Goal: Task Accomplishment & Management: Use online tool/utility

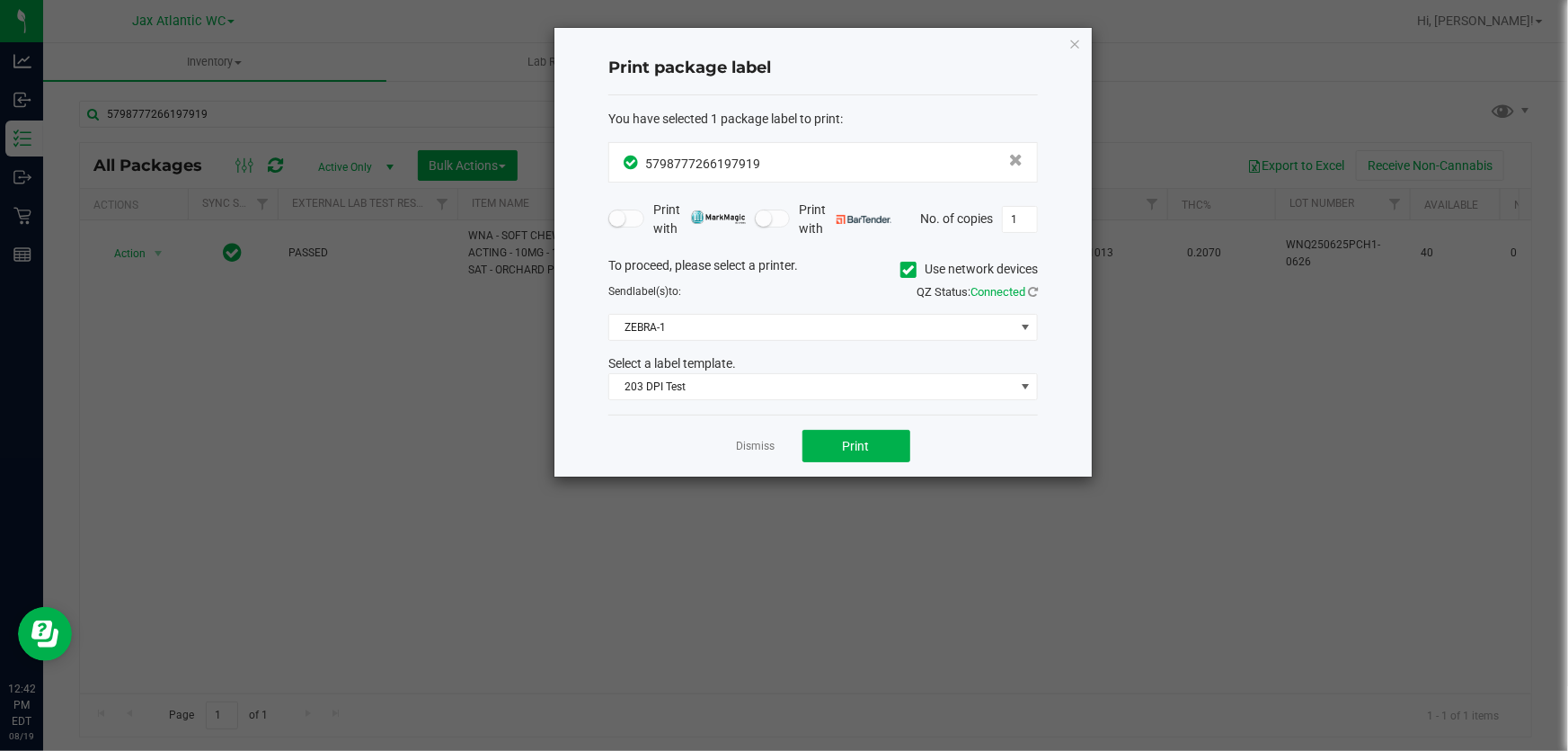
drag, startPoint x: 739, startPoint y: 449, endPoint x: 751, endPoint y: 451, distance: 12.2
click at [741, 450] on link "Dismiss" at bounding box center [756, 446] width 38 height 16
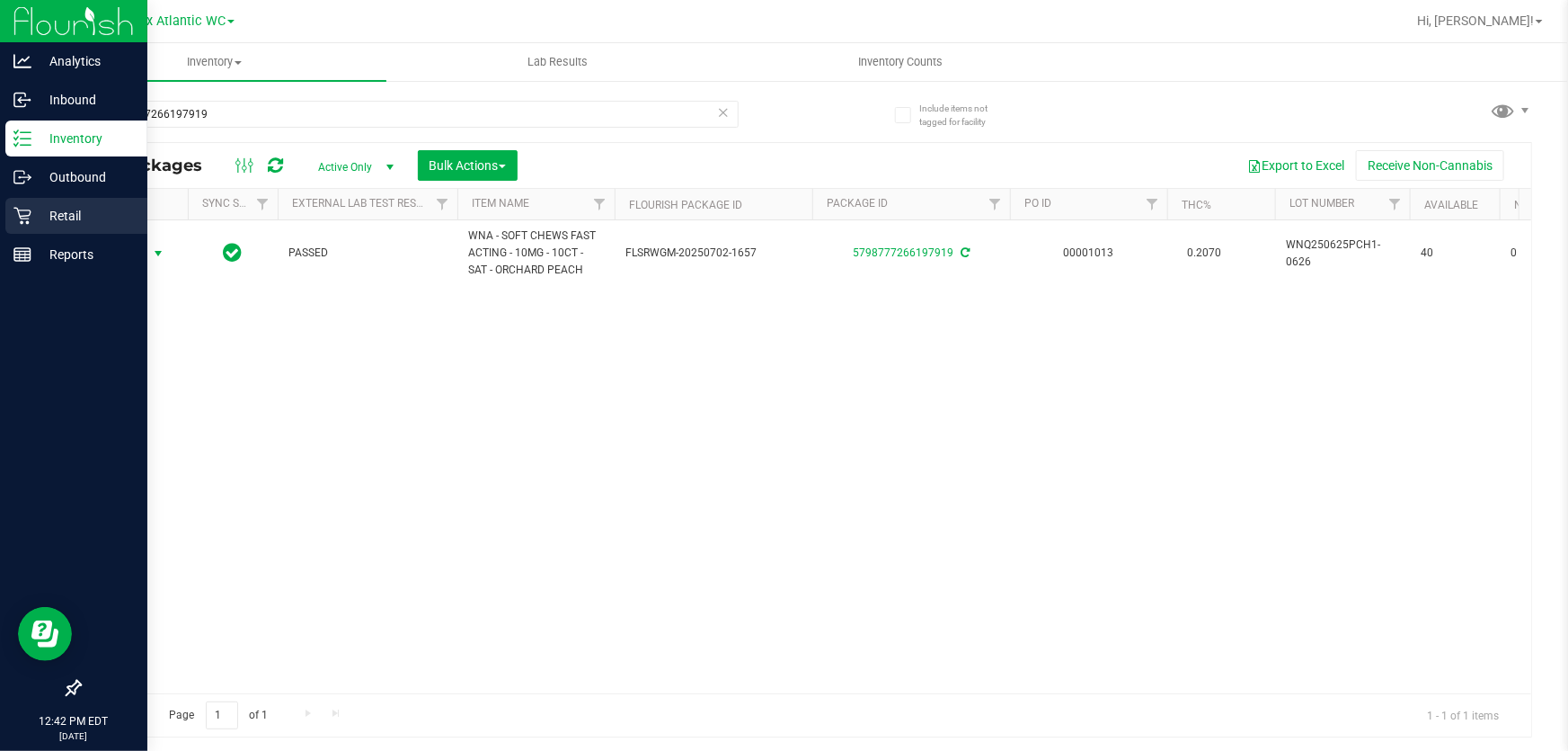
click at [85, 215] on p "Retail" at bounding box center [85, 215] width 108 height 22
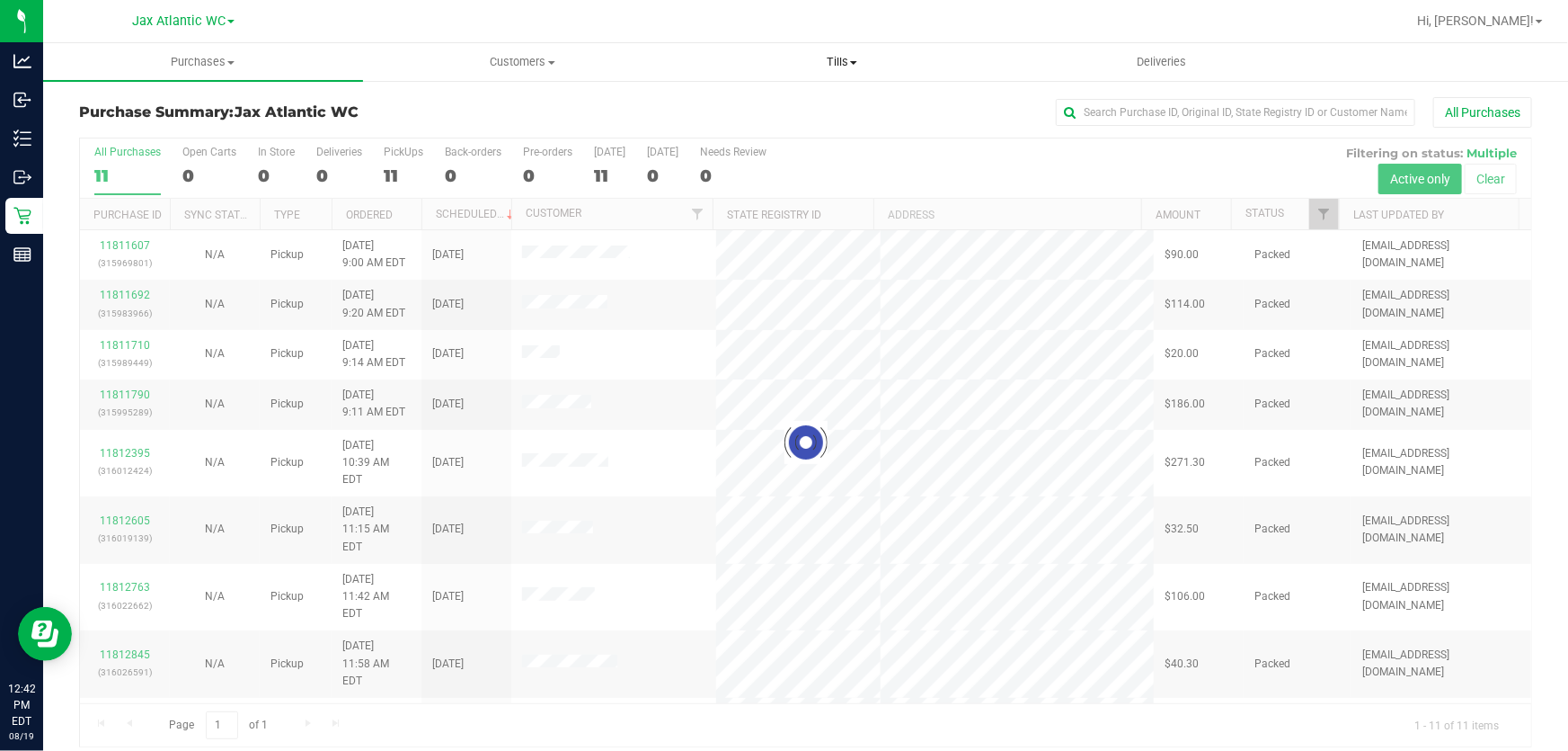
click at [853, 59] on span "Tills" at bounding box center [842, 62] width 318 height 16
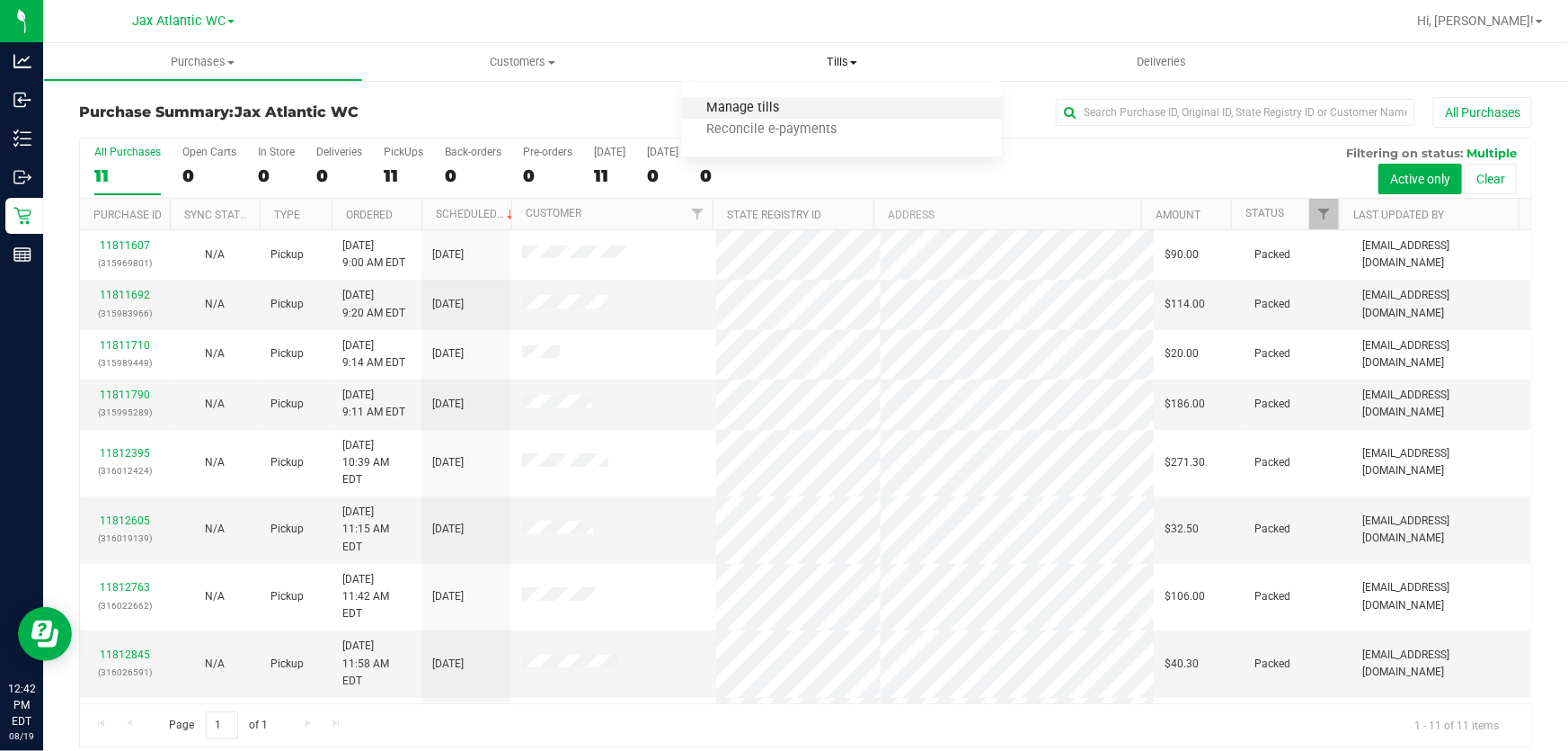
click at [771, 104] on span "Manage tills" at bounding box center [742, 108] width 121 height 16
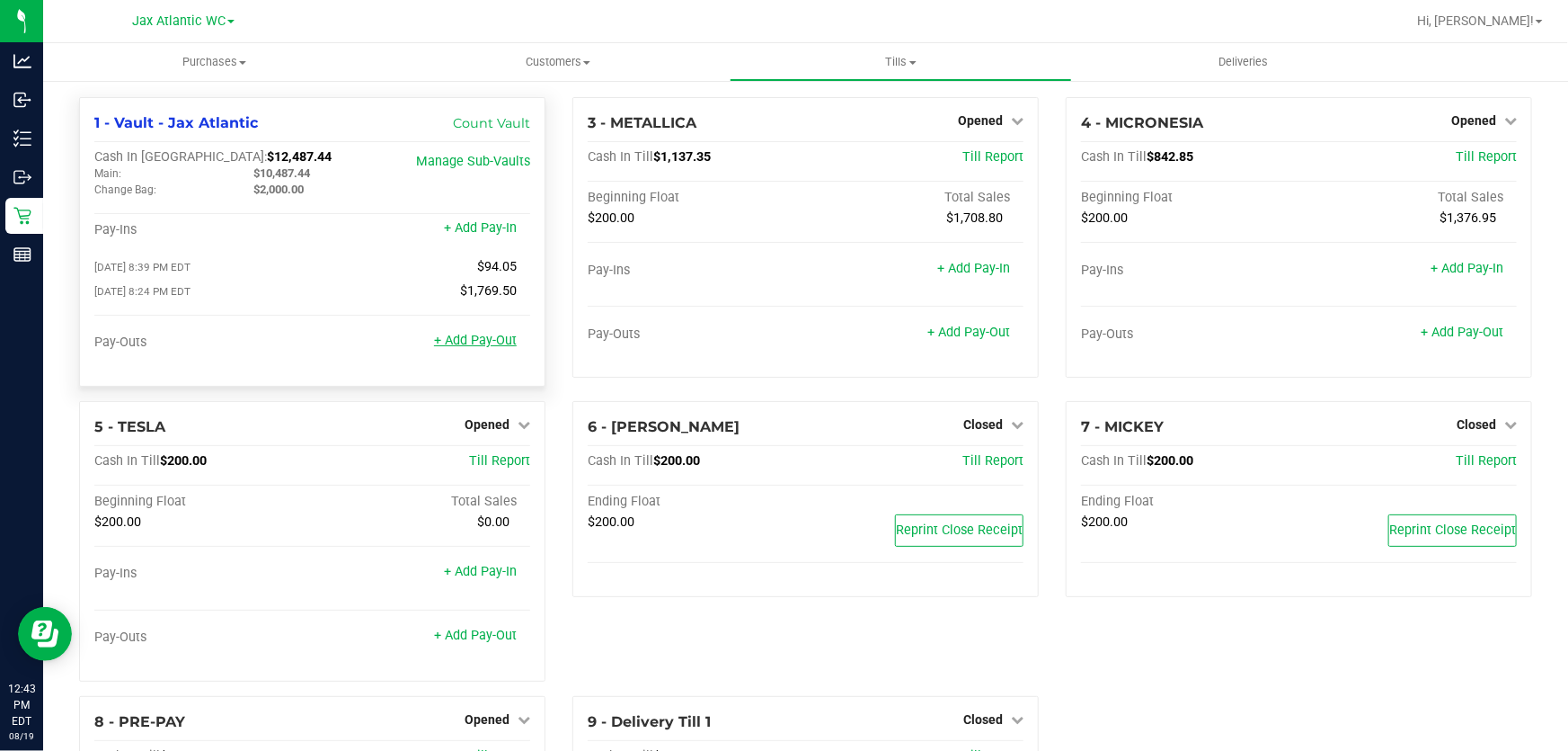
click at [469, 346] on link "+ Add Pay-Out" at bounding box center [476, 340] width 83 height 16
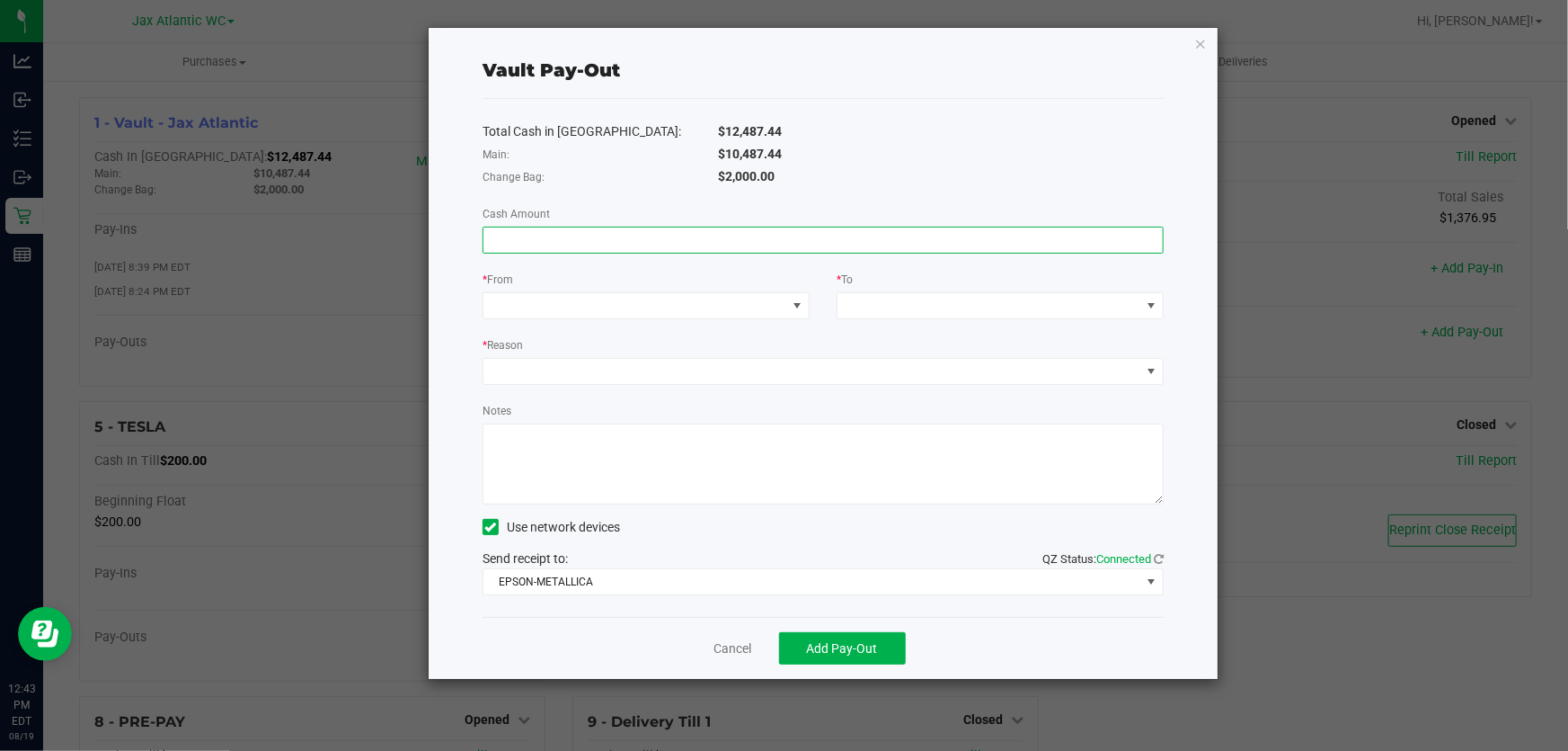
click at [587, 238] on input at bounding box center [822, 240] width 679 height 26
click at [640, 285] on div "* From" at bounding box center [645, 280] width 327 height 23
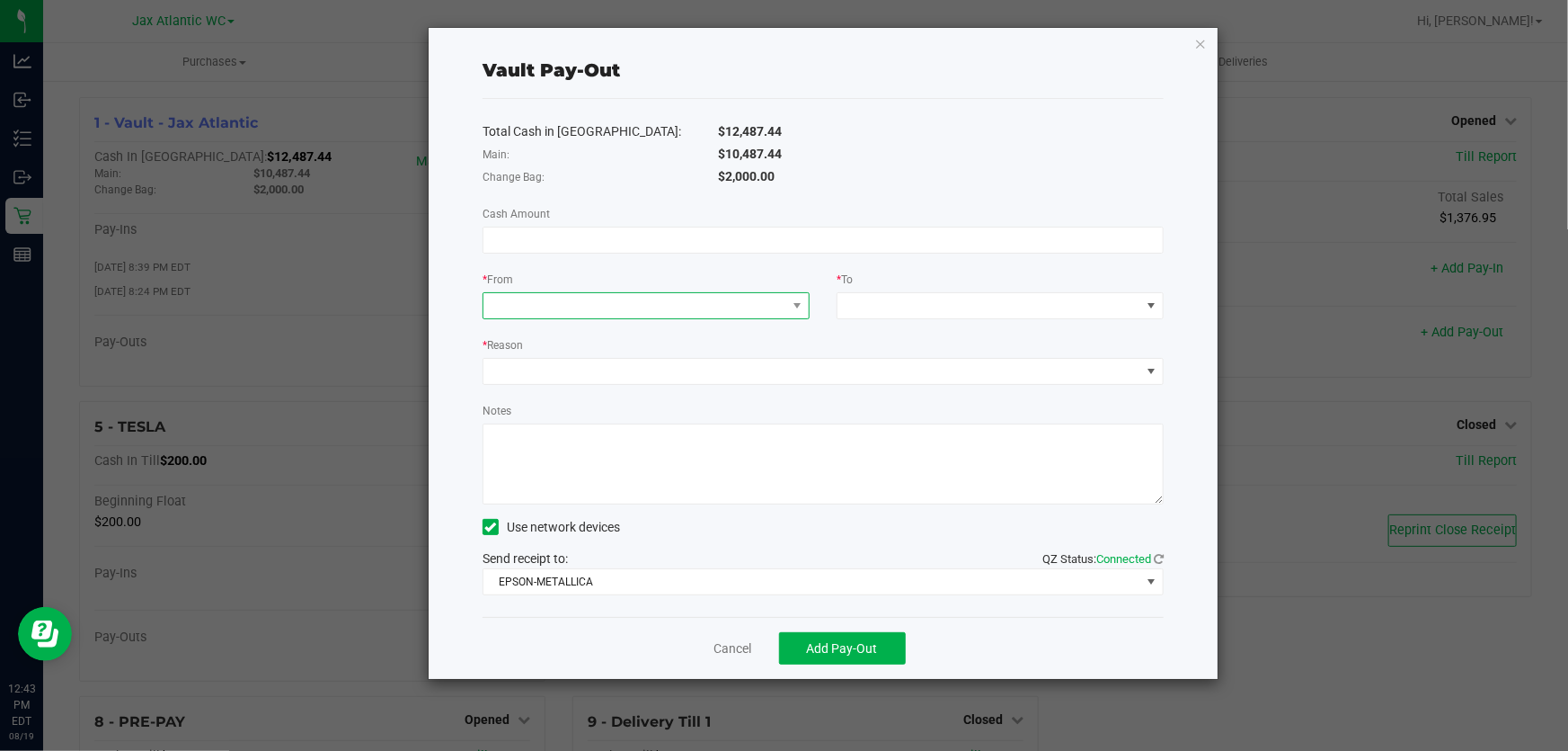
click at [641, 302] on span at bounding box center [635, 306] width 303 height 26
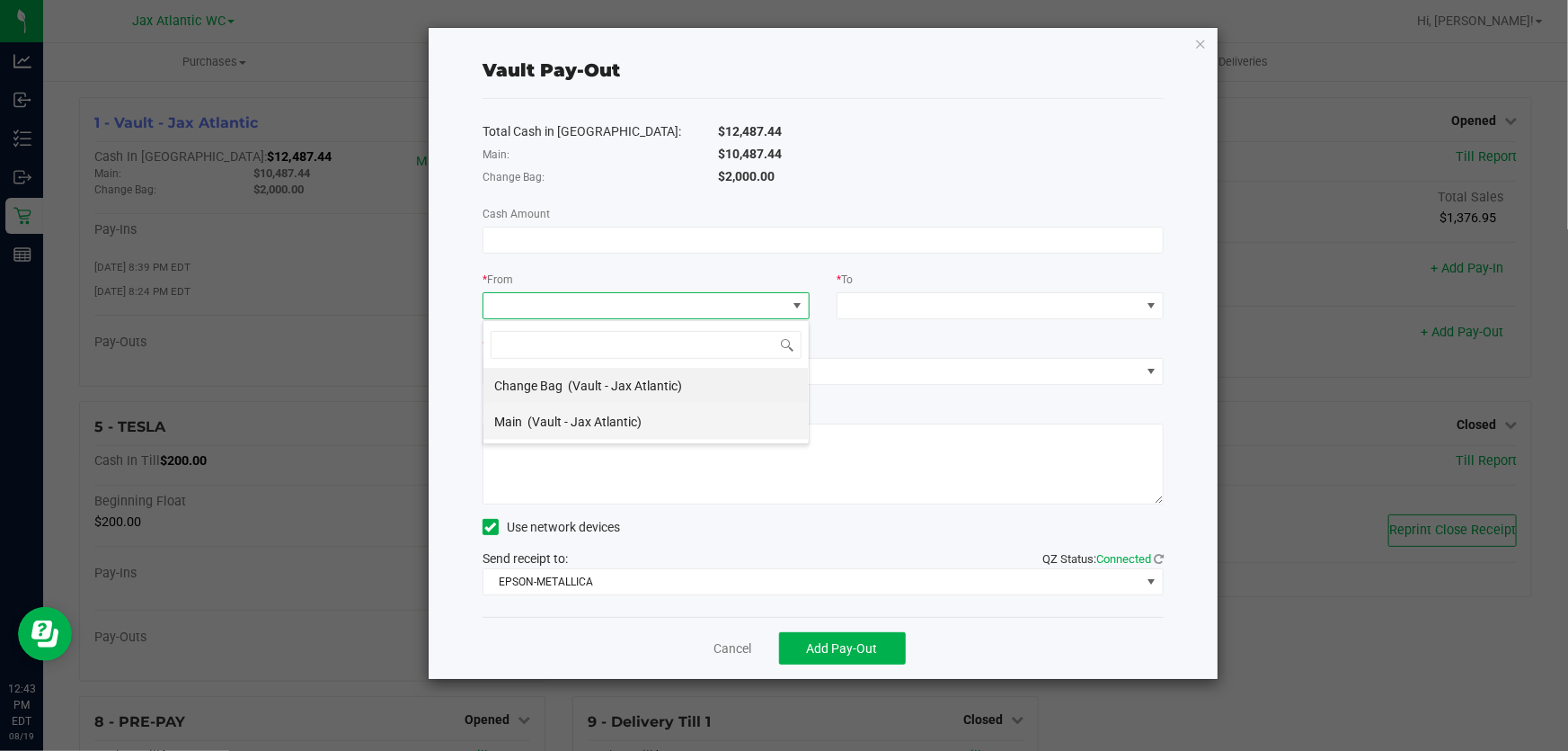
click at [577, 433] on div "Main (Vault - Jax Atlantic)" at bounding box center [568, 421] width 147 height 32
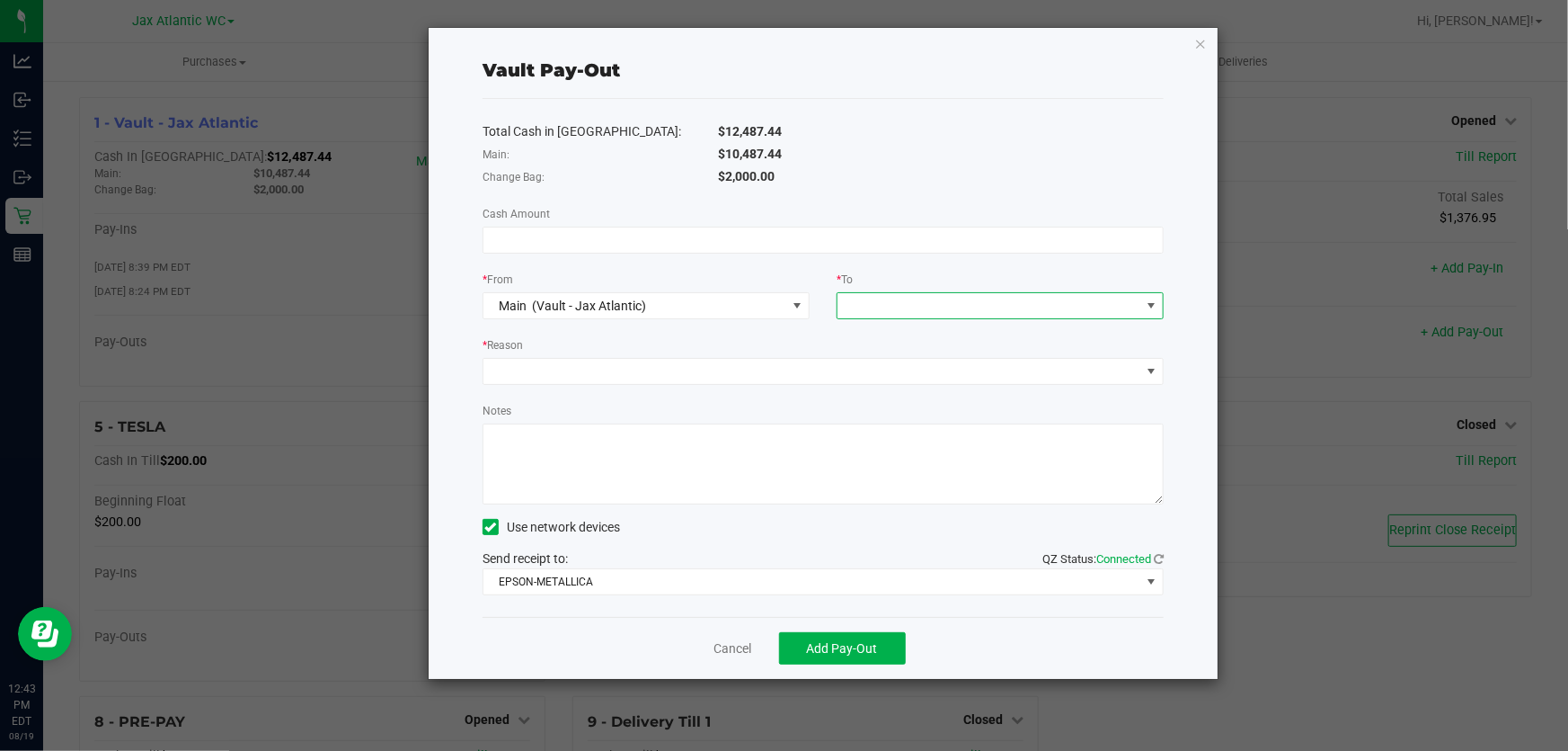
click at [886, 302] on span at bounding box center [988, 306] width 303 height 26
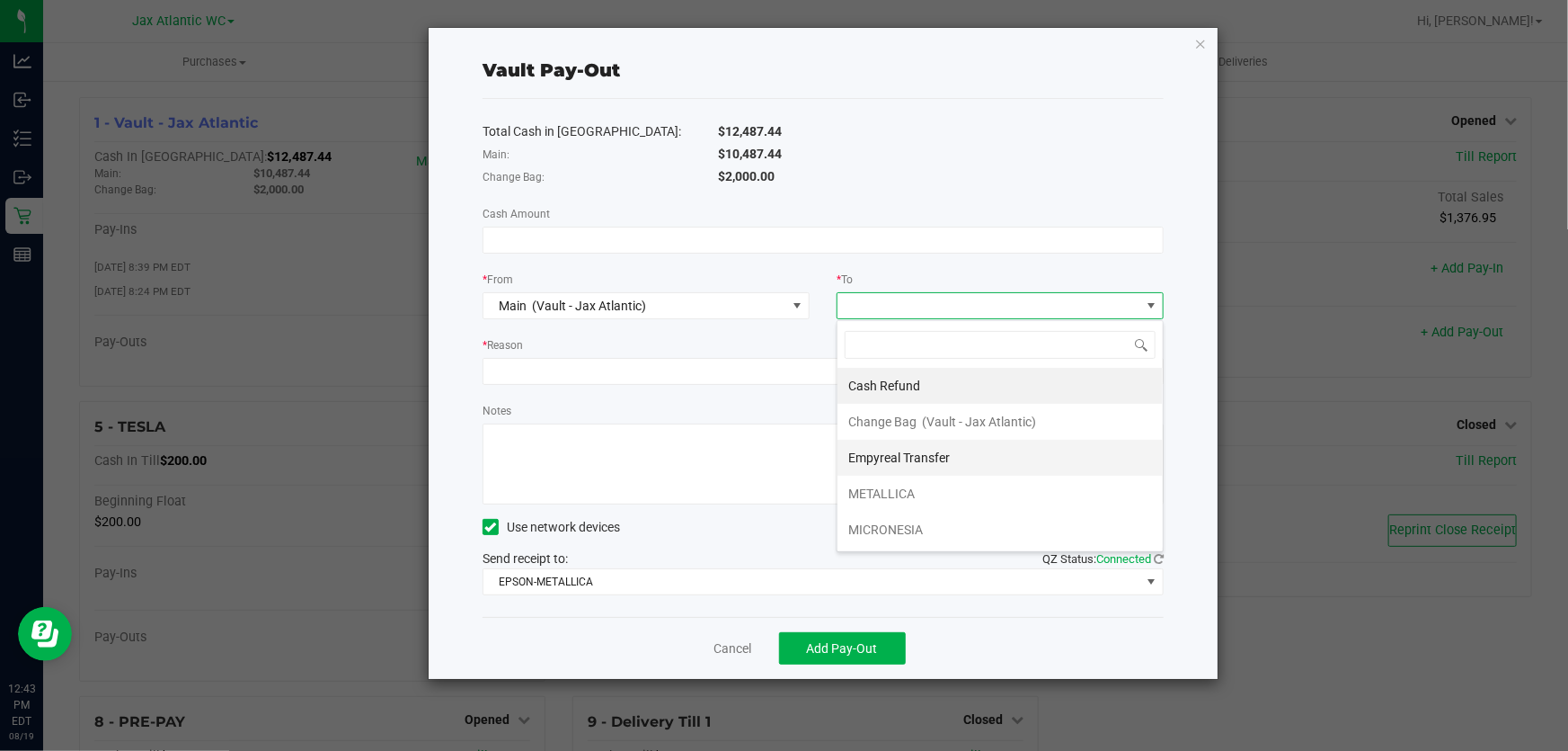
click at [916, 464] on span "Empyreal Transfer" at bounding box center [898, 457] width 101 height 15
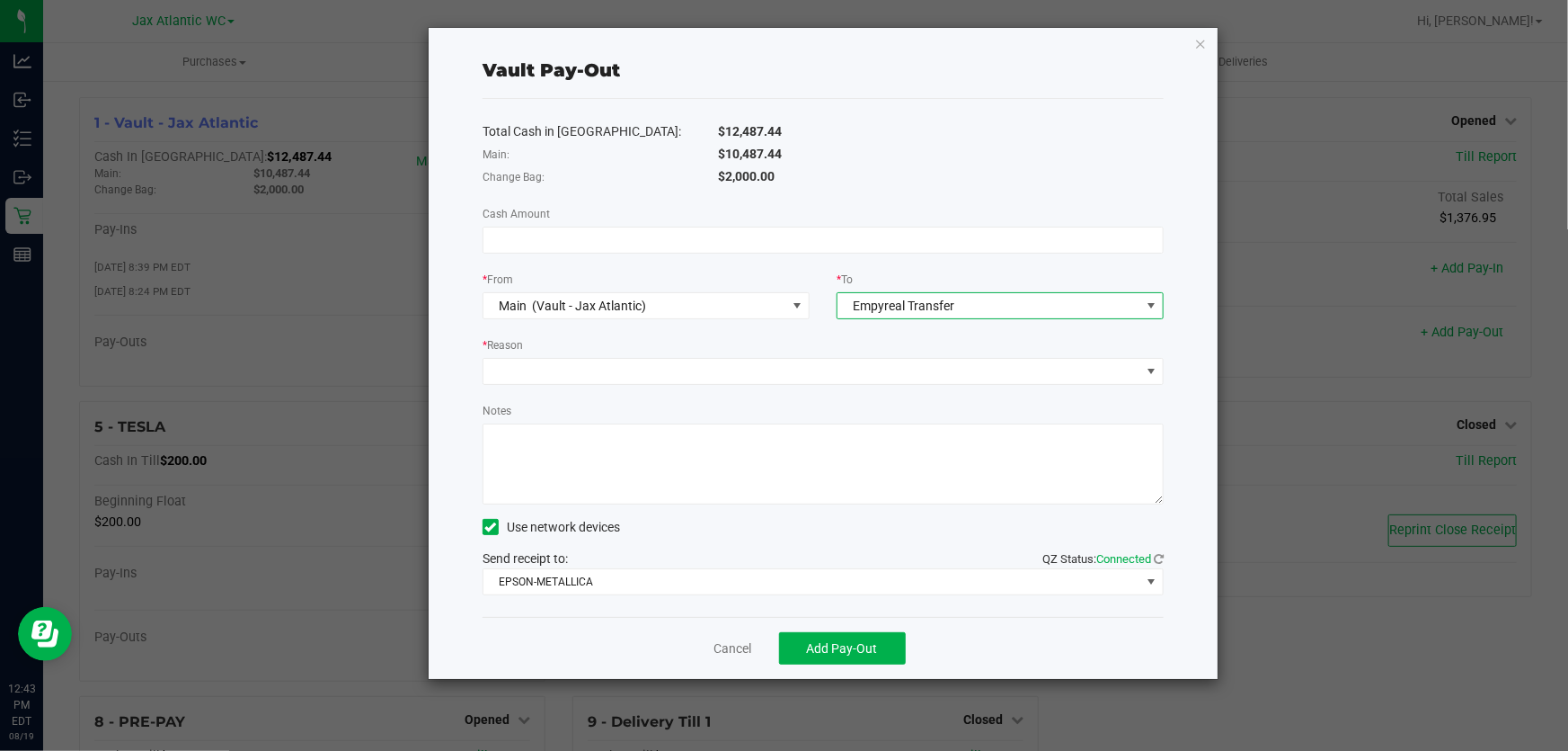
click at [947, 306] on span "Empyreal Transfer" at bounding box center [904, 306] width 101 height 15
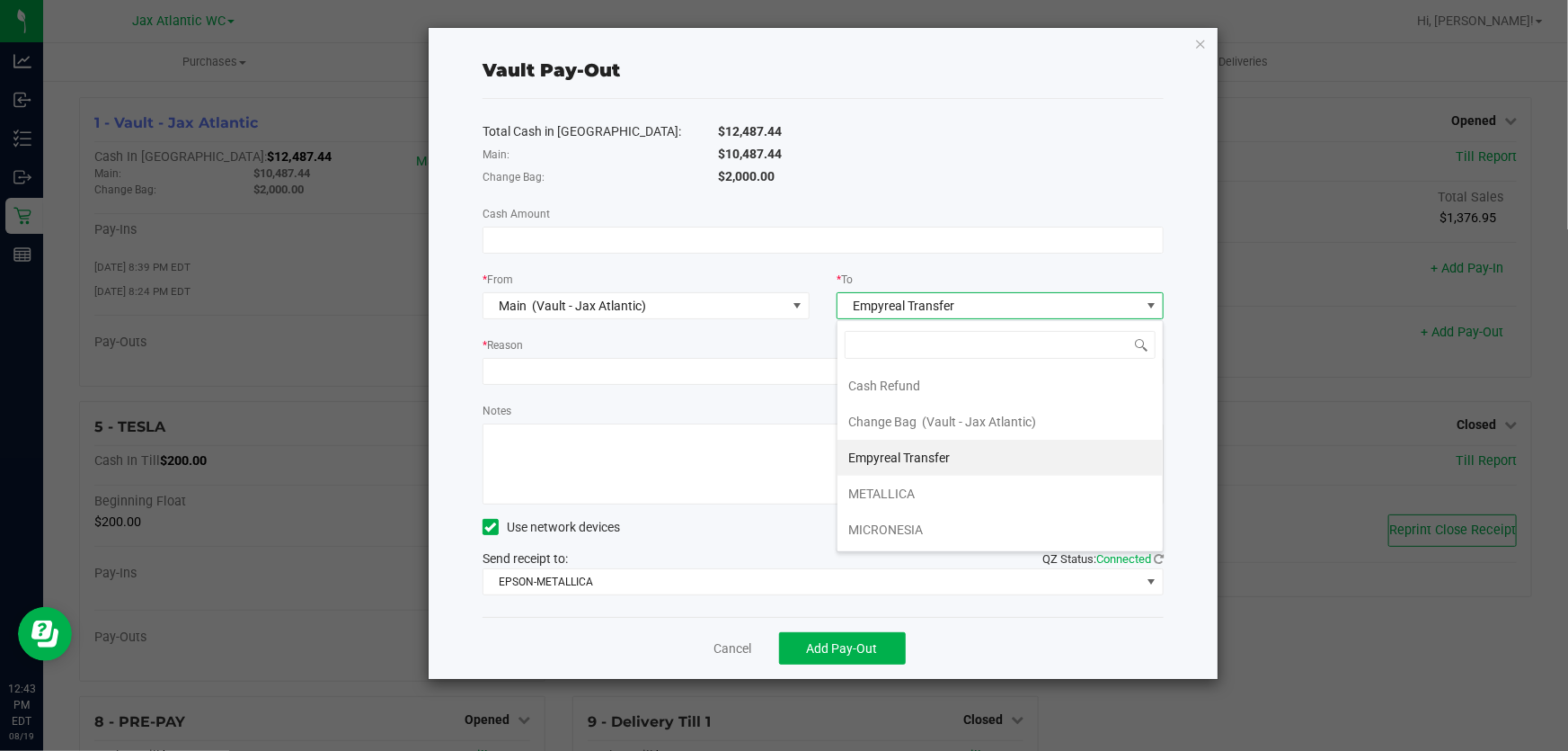
click at [960, 453] on li "Empyreal Transfer" at bounding box center [999, 457] width 325 height 36
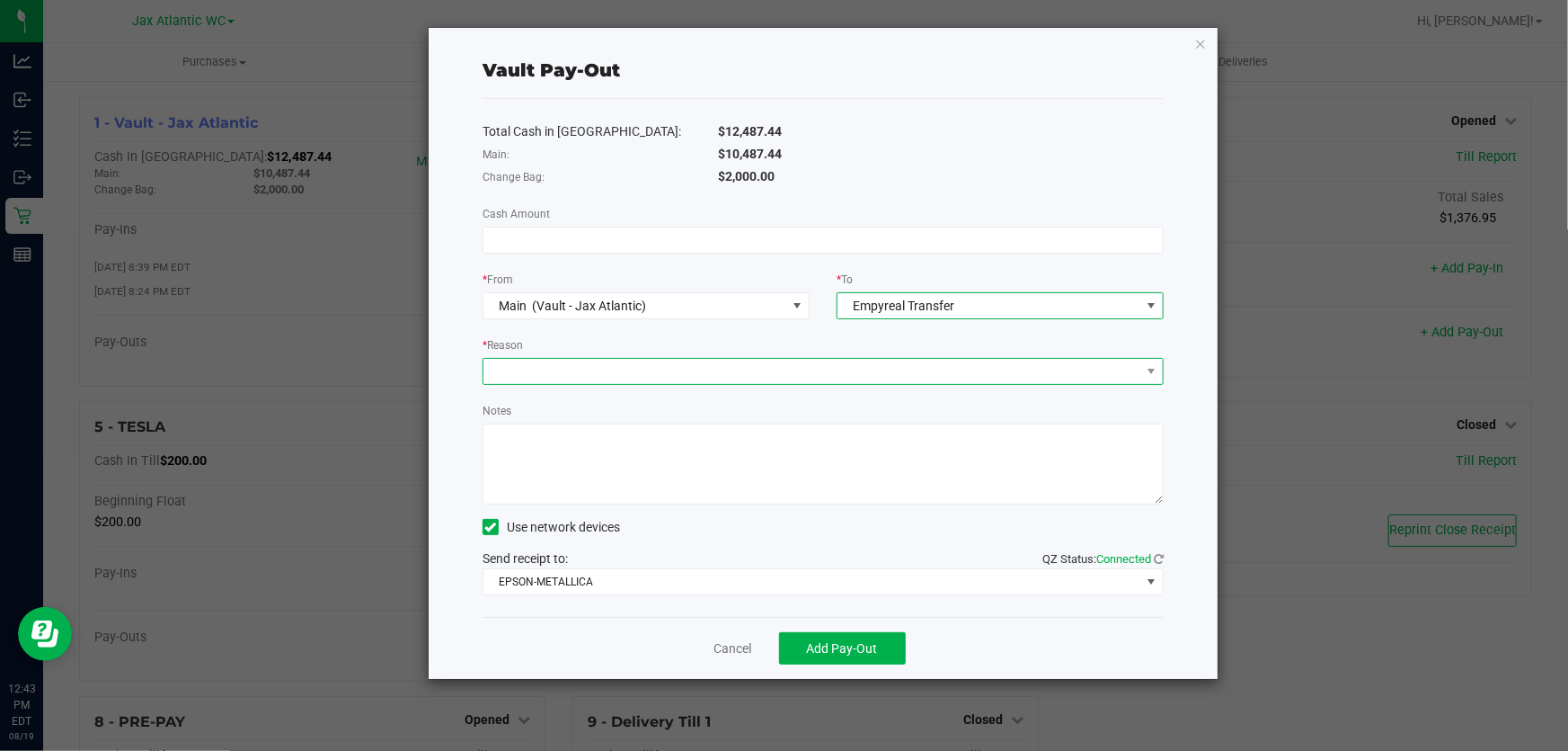
click at [692, 376] on span at bounding box center [812, 372] width 656 height 26
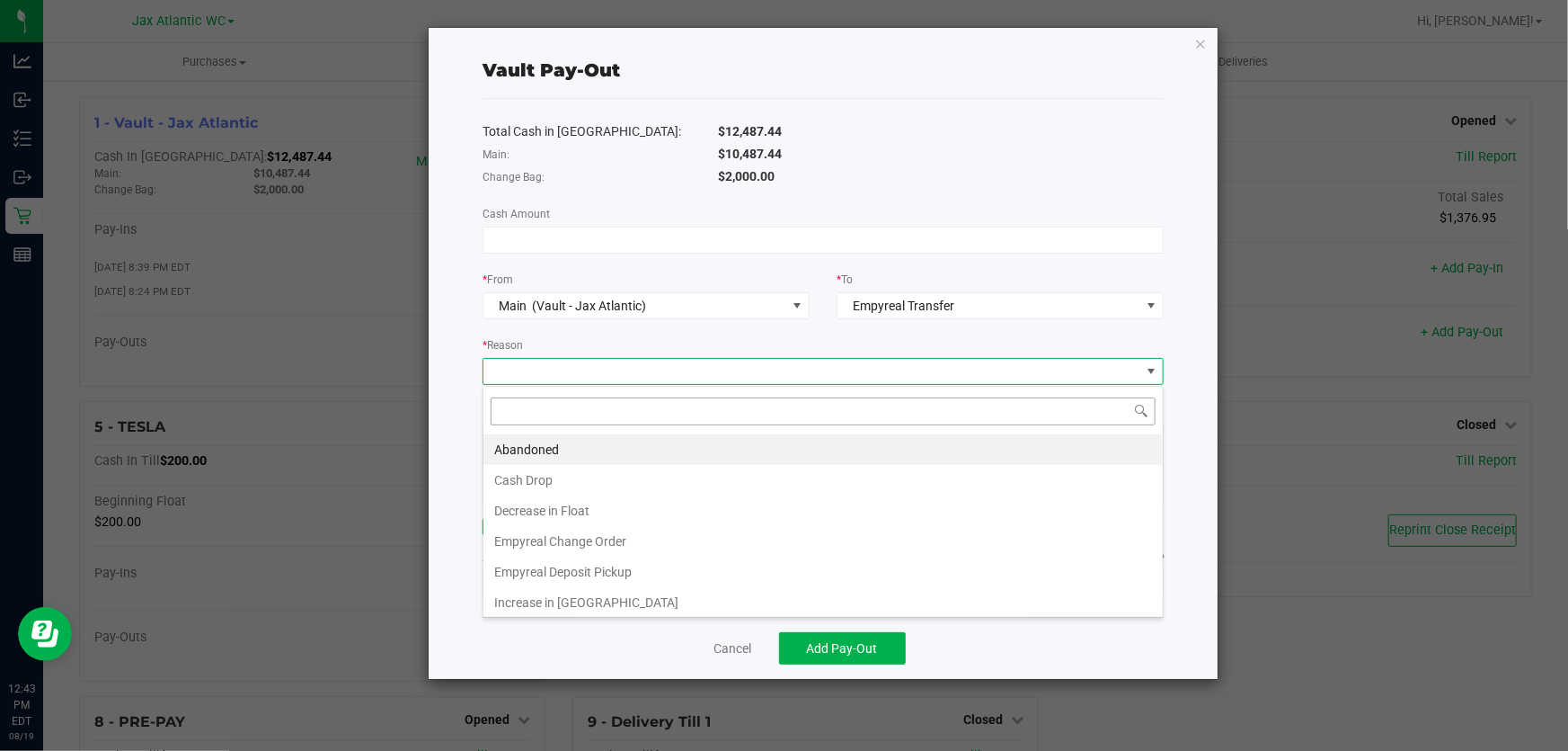
scroll to position [27, 682]
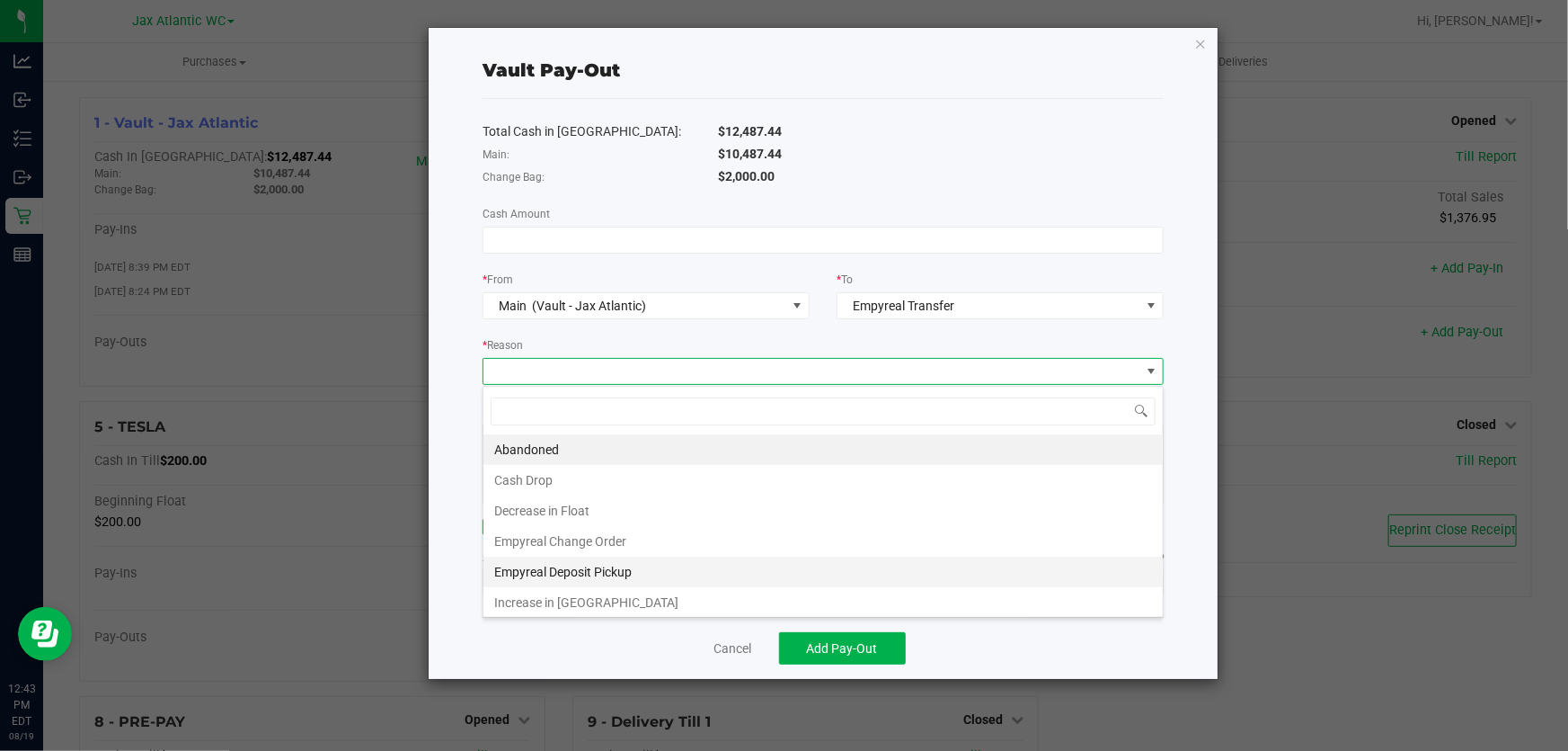
click at [660, 571] on li "Empyreal Deposit Pickup" at bounding box center [822, 571] width 679 height 30
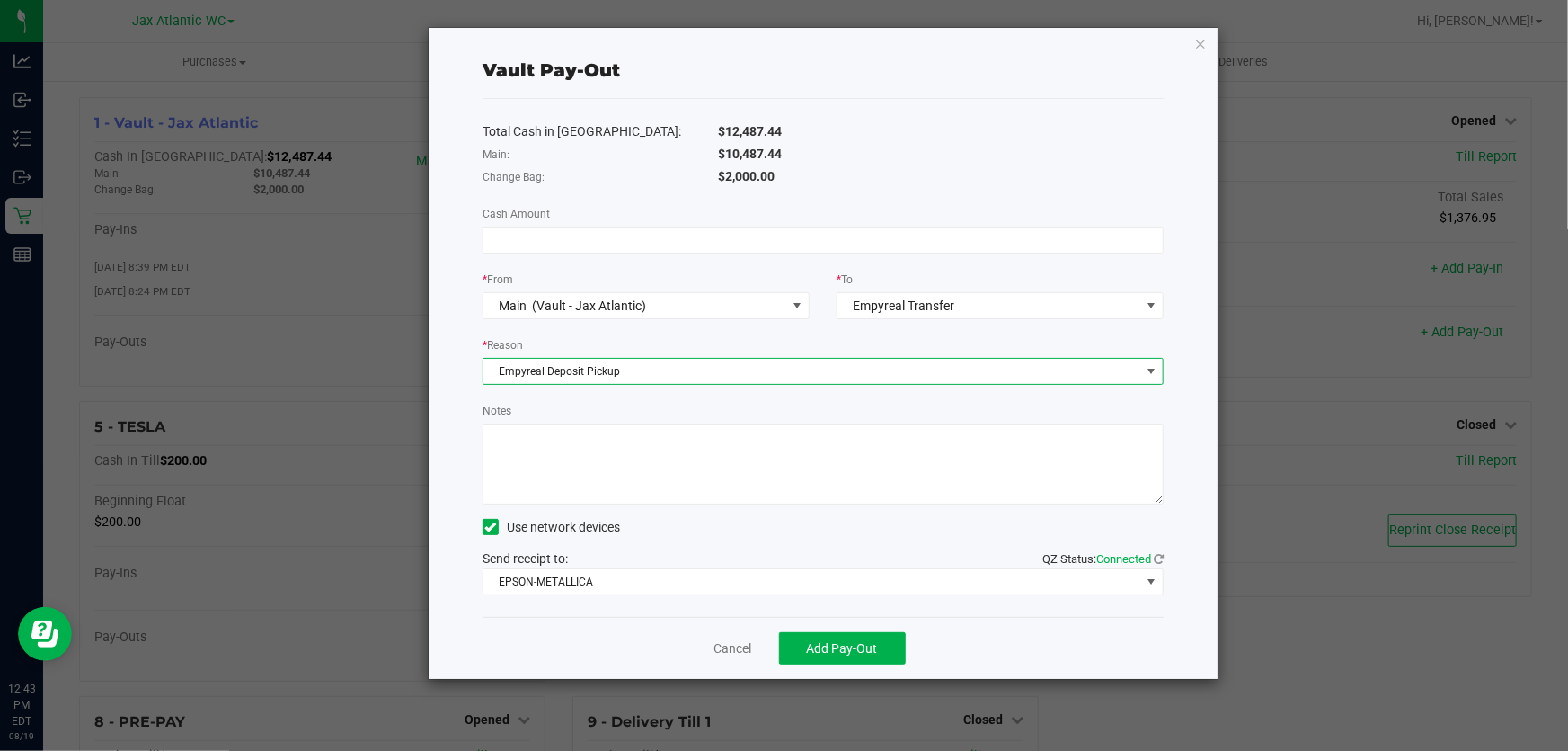
click at [592, 463] on textarea "Notes" at bounding box center [822, 464] width 681 height 81
type textarea "empyreal pick up"
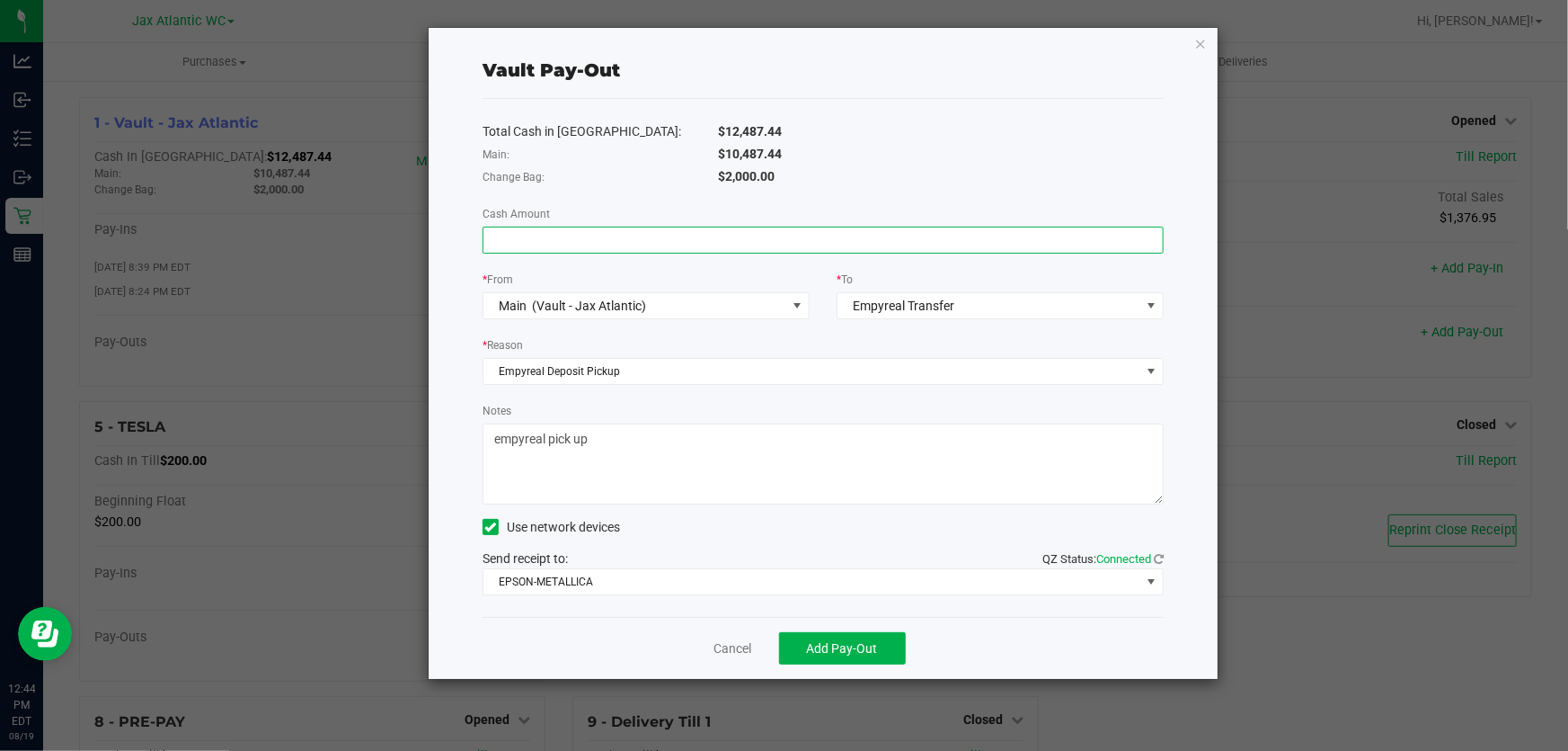
click at [582, 236] on input at bounding box center [822, 240] width 679 height 26
type input "$10,487.44"
click at [807, 594] on span "EPSON-METALLICA" at bounding box center [812, 582] width 656 height 26
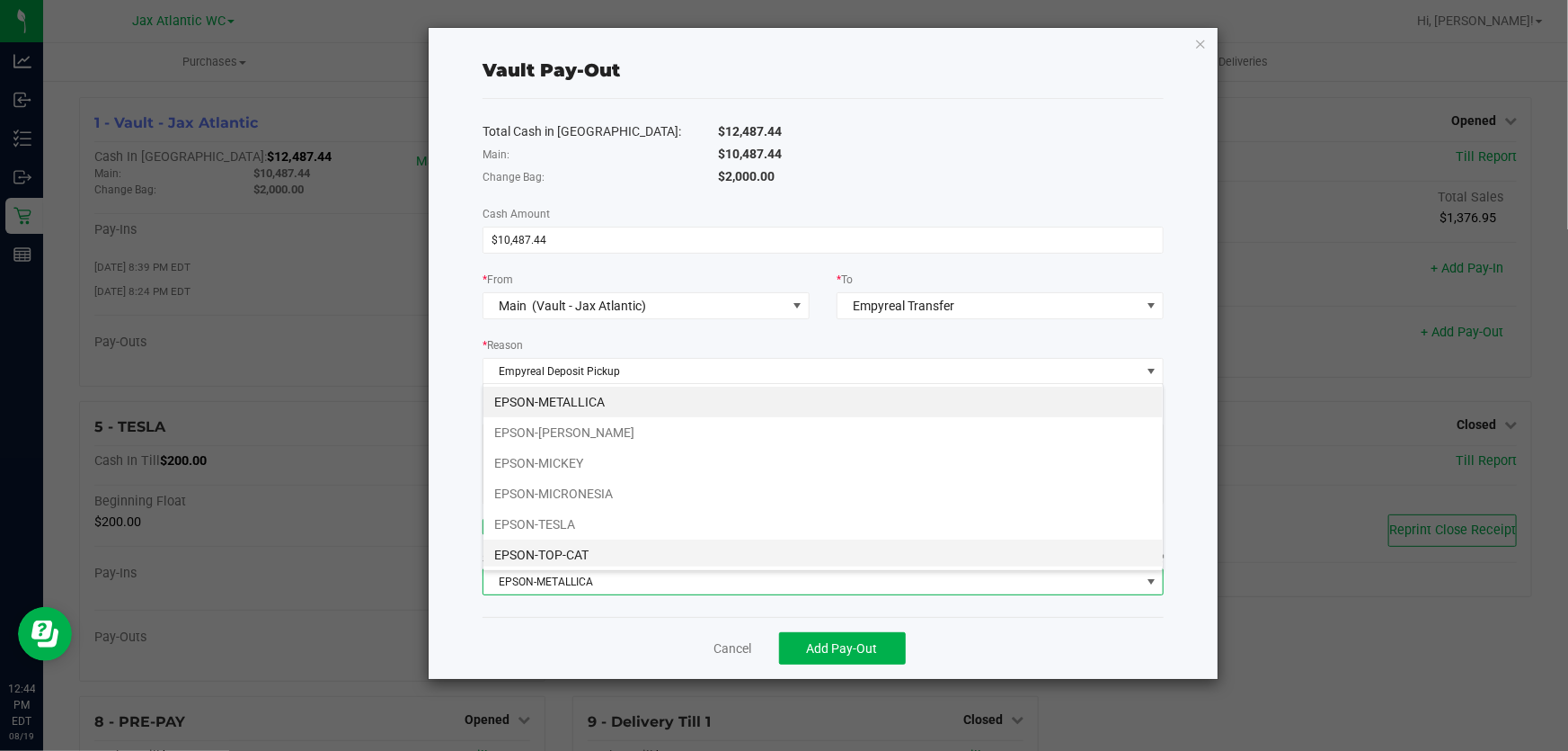
click at [618, 554] on li "EPSON-TOP-CAT" at bounding box center [822, 554] width 679 height 30
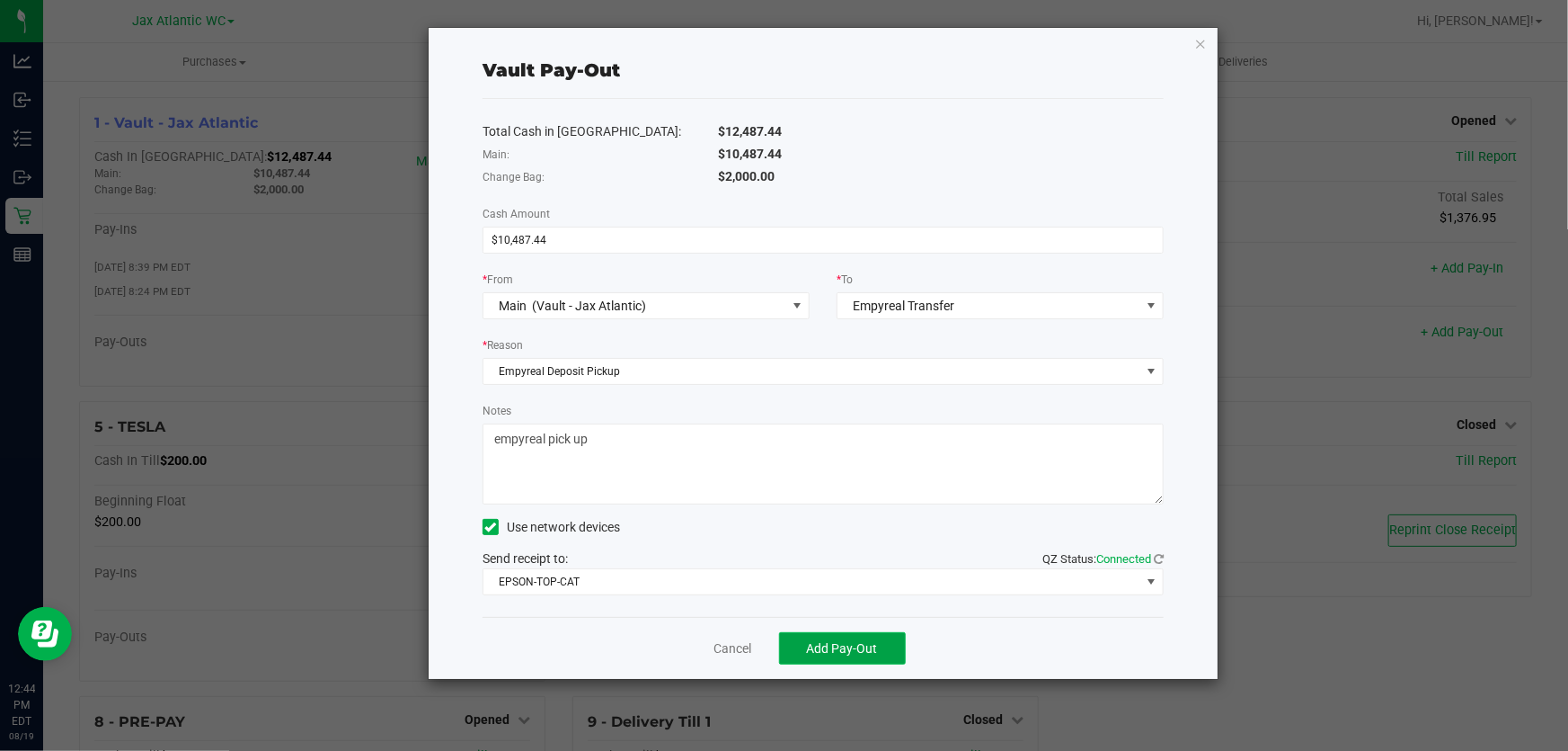
click at [817, 647] on span "Add Pay-Out" at bounding box center [842, 648] width 71 height 15
click at [737, 646] on link "Dismiss" at bounding box center [726, 648] width 43 height 19
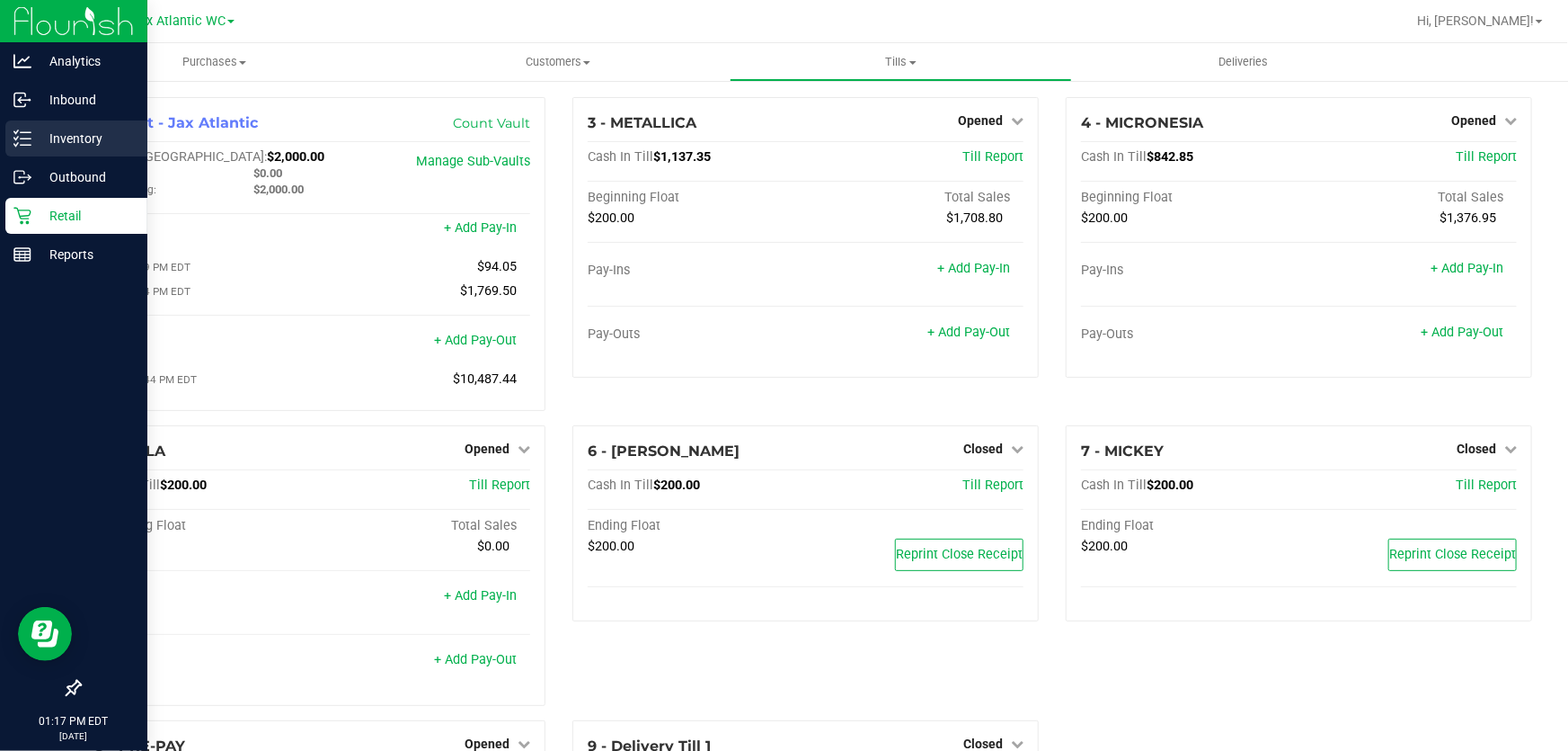
click at [26, 151] on div "Inventory" at bounding box center [76, 139] width 141 height 36
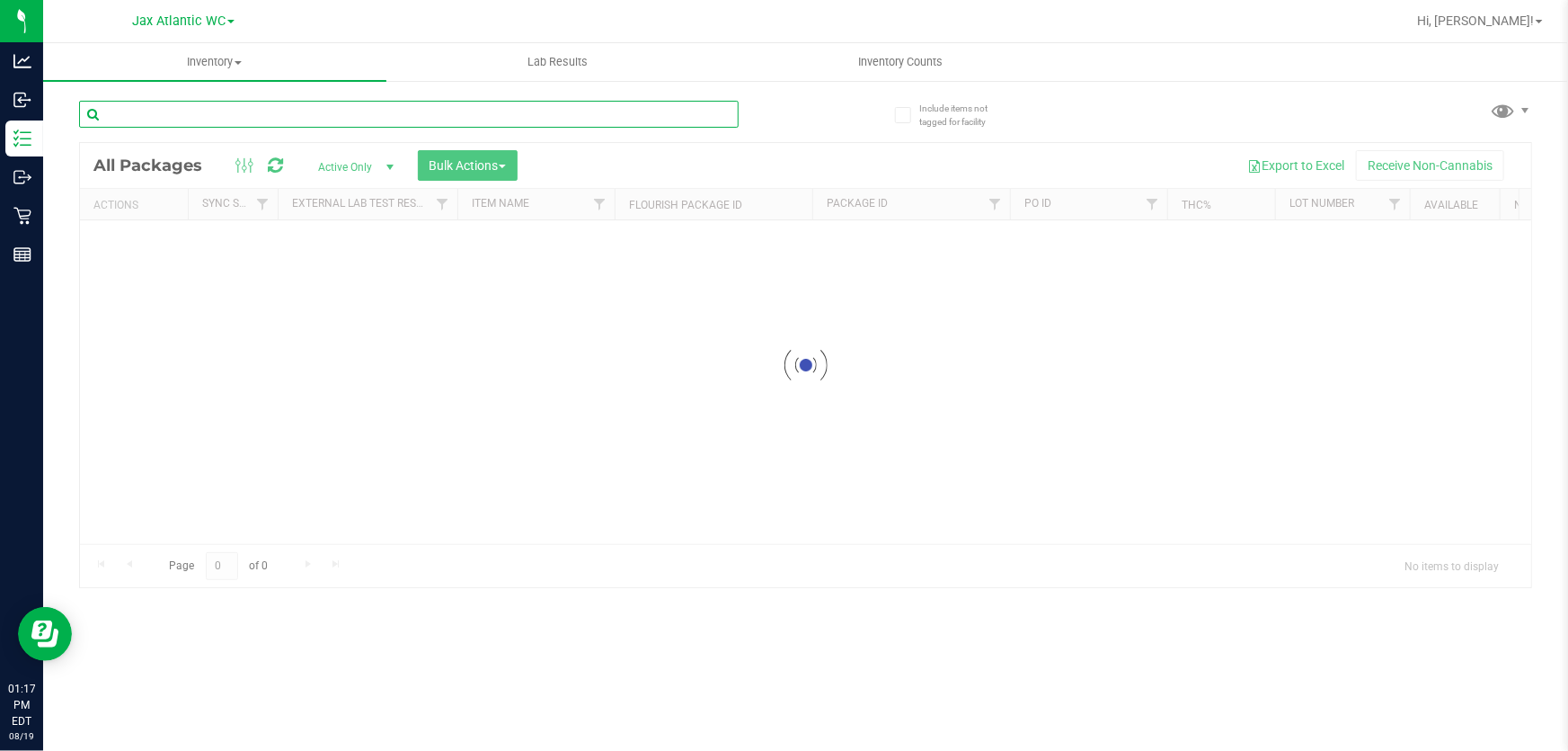
click at [261, 111] on div "Inventory All packages All inventory Waste log Create inventory Lab Results Inv…" at bounding box center [806, 397] width 1525 height 708
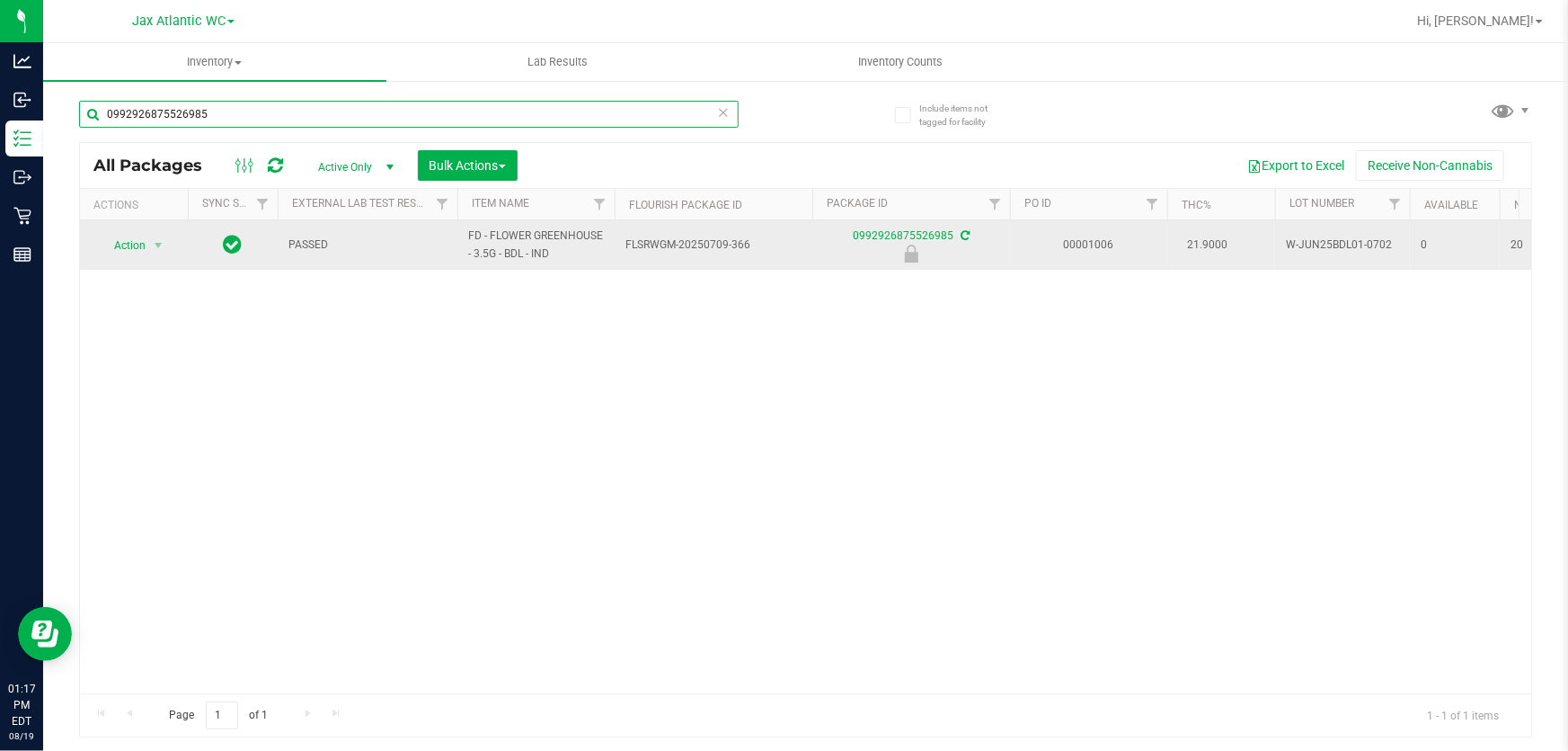
type input "0992926875526985"
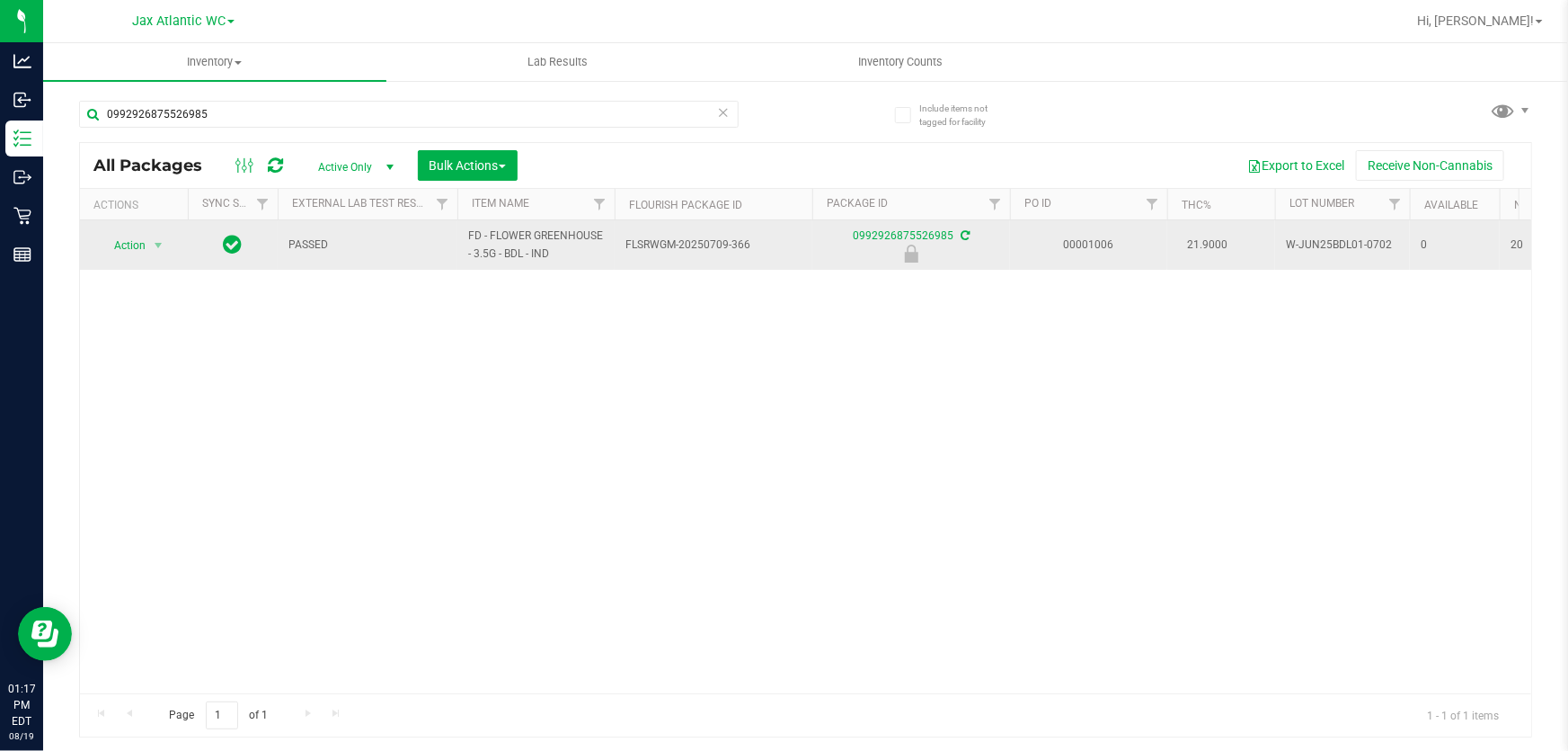
click at [163, 234] on span "select" at bounding box center [158, 246] width 23 height 26
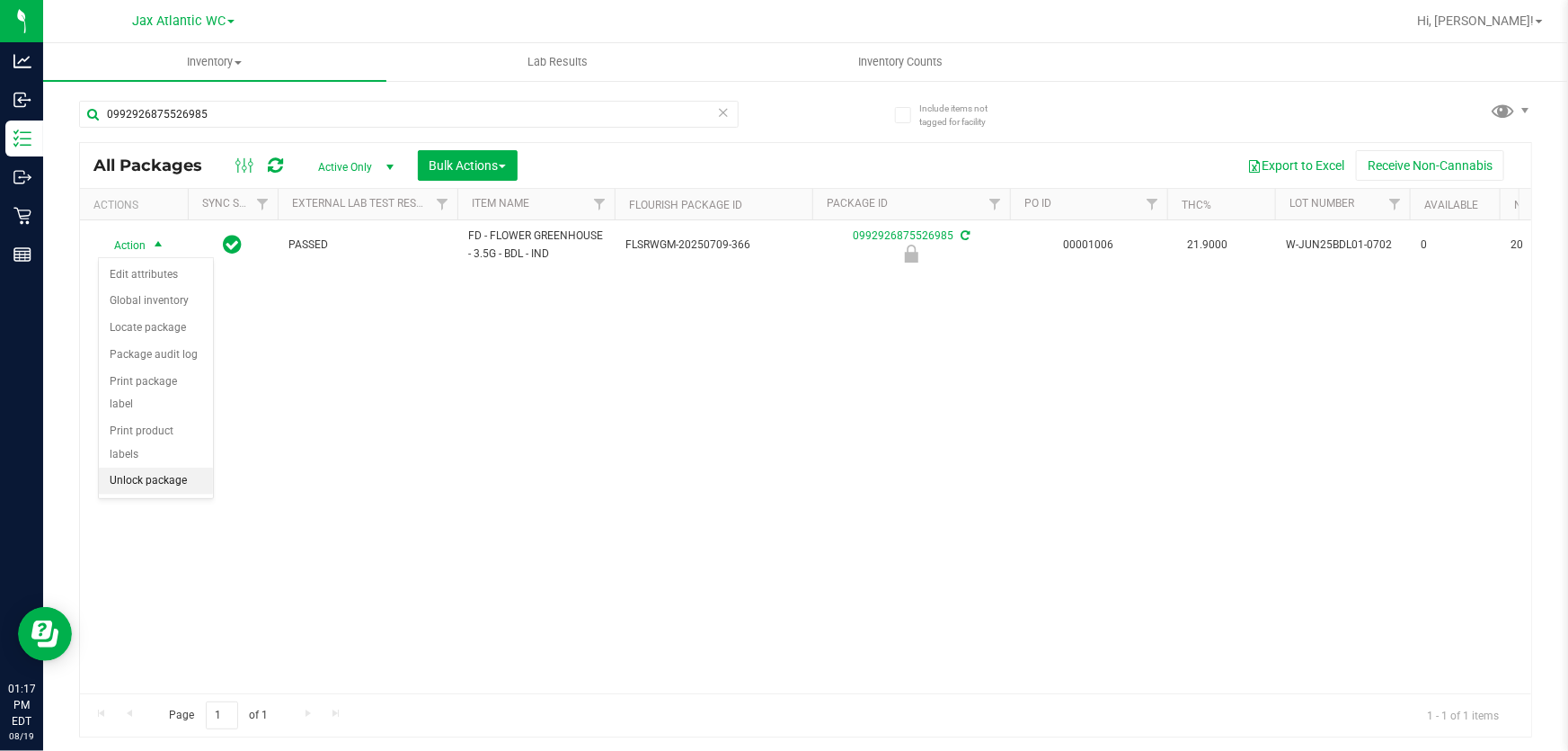
click at [147, 467] on li "Unlock package" at bounding box center [156, 480] width 114 height 27
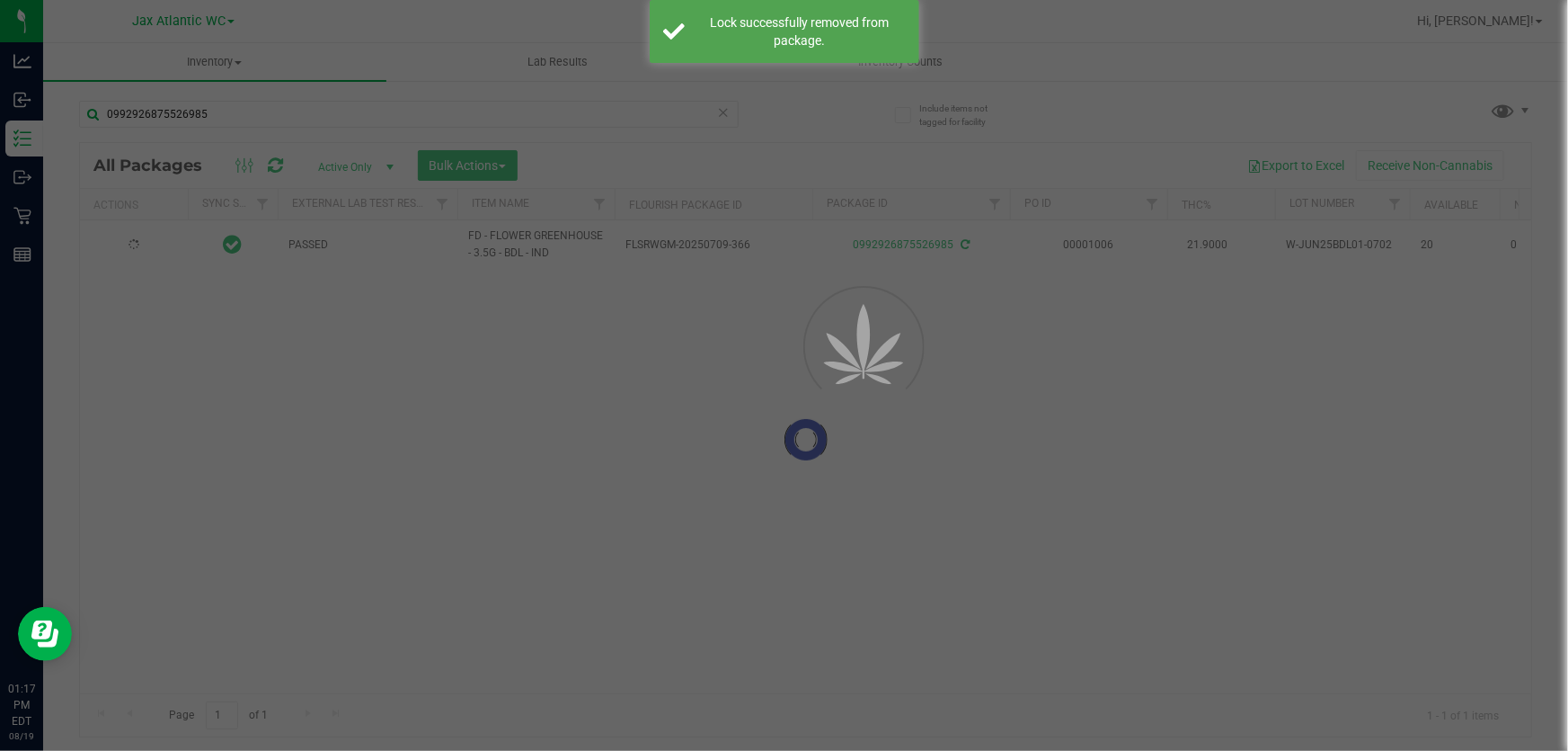
click at [166, 235] on div at bounding box center [784, 376] width 1568 height 751
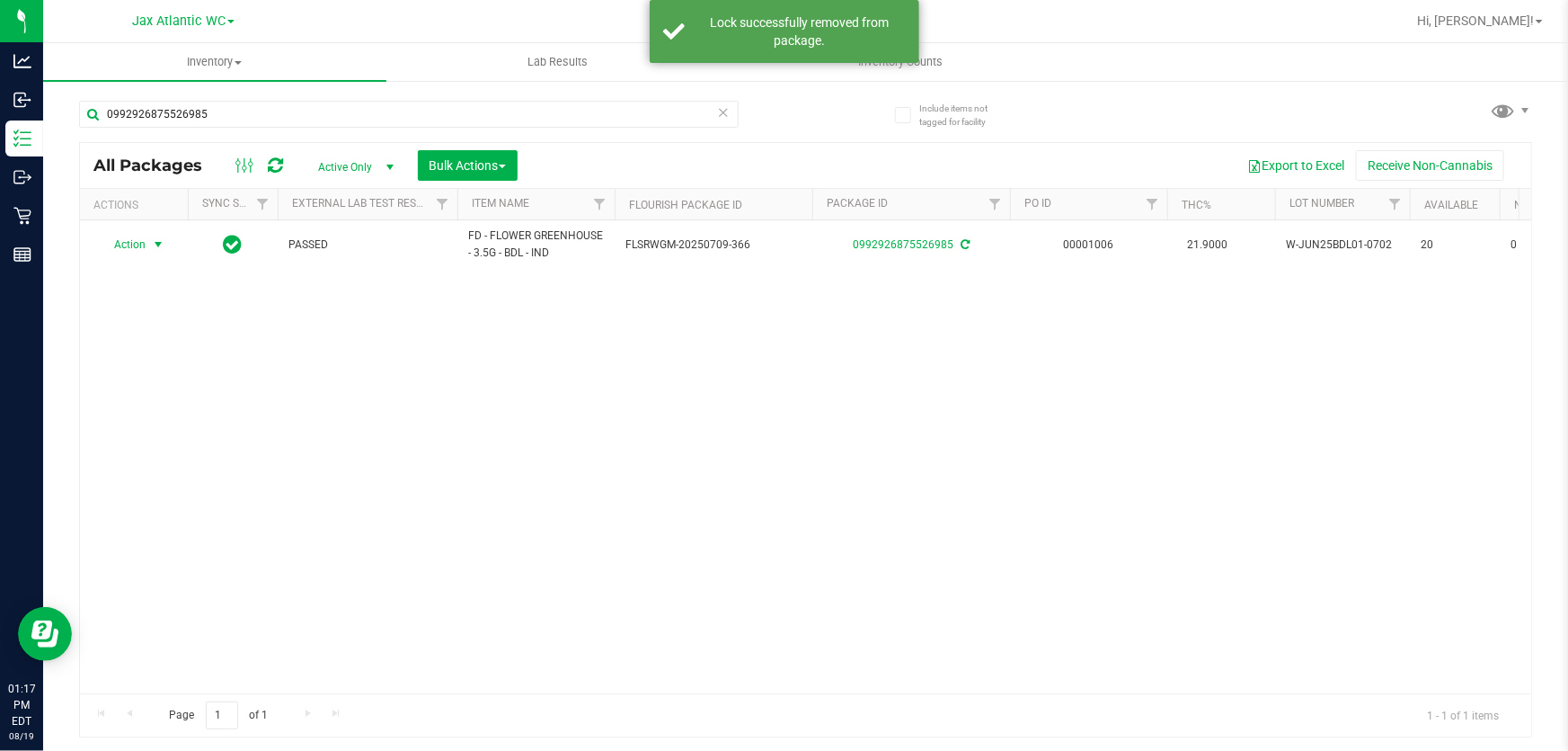
click at [153, 242] on span "select" at bounding box center [158, 244] width 15 height 15
click at [138, 472] on li "Print package label" at bounding box center [138, 469] width 77 height 73
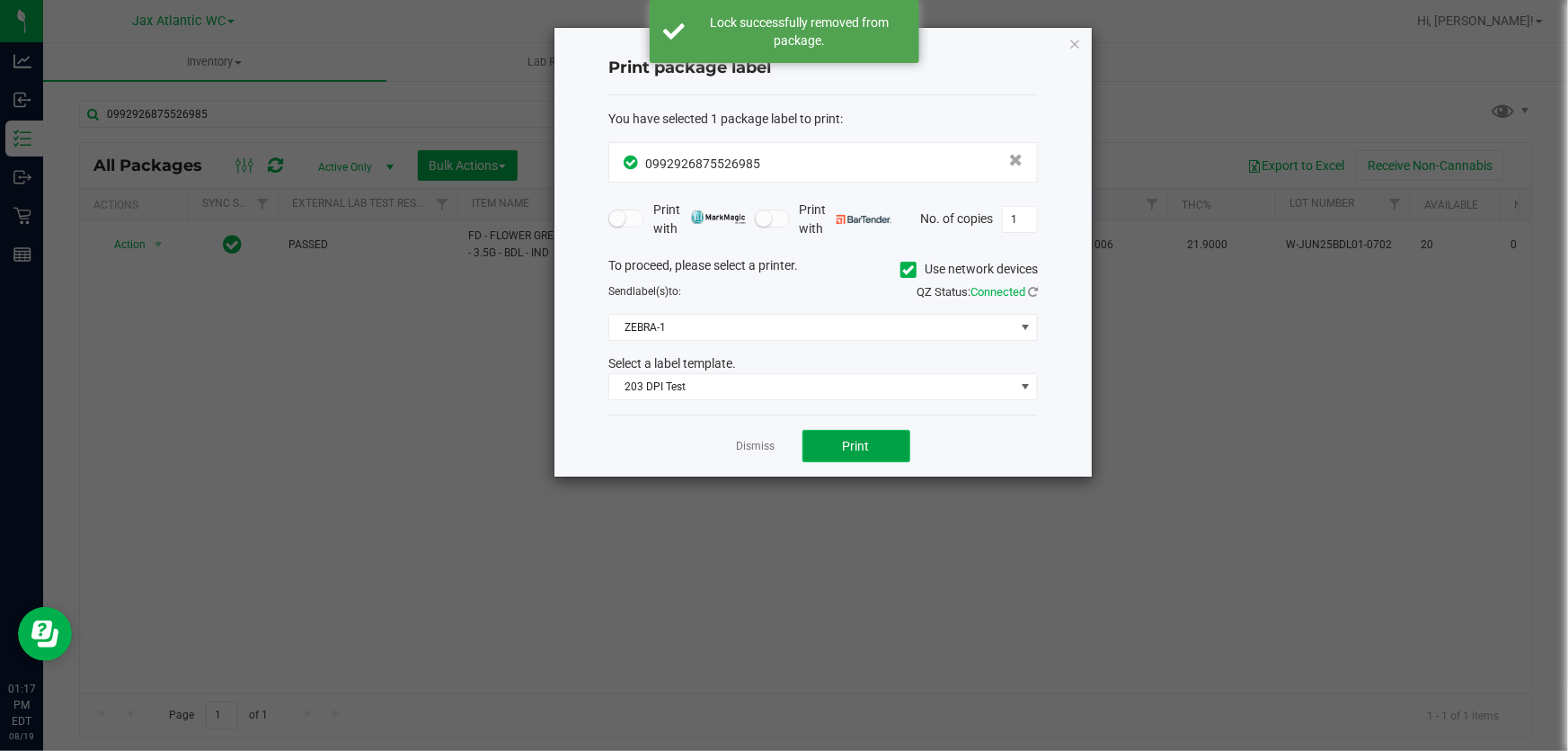
click at [902, 445] on button "Print" at bounding box center [857, 445] width 108 height 32
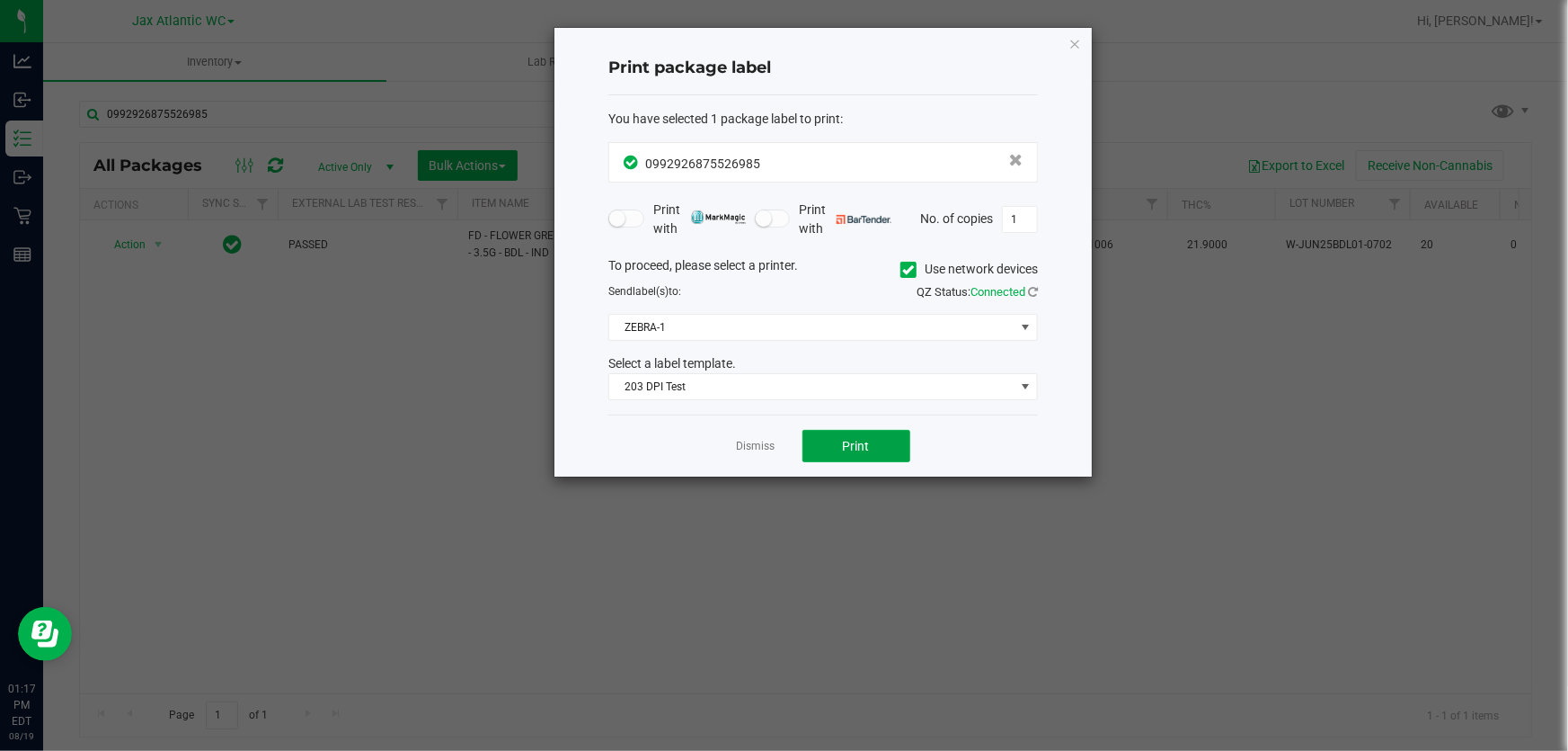
click at [902, 446] on button "Print" at bounding box center [857, 445] width 108 height 32
click at [747, 451] on link "Dismiss" at bounding box center [756, 446] width 38 height 16
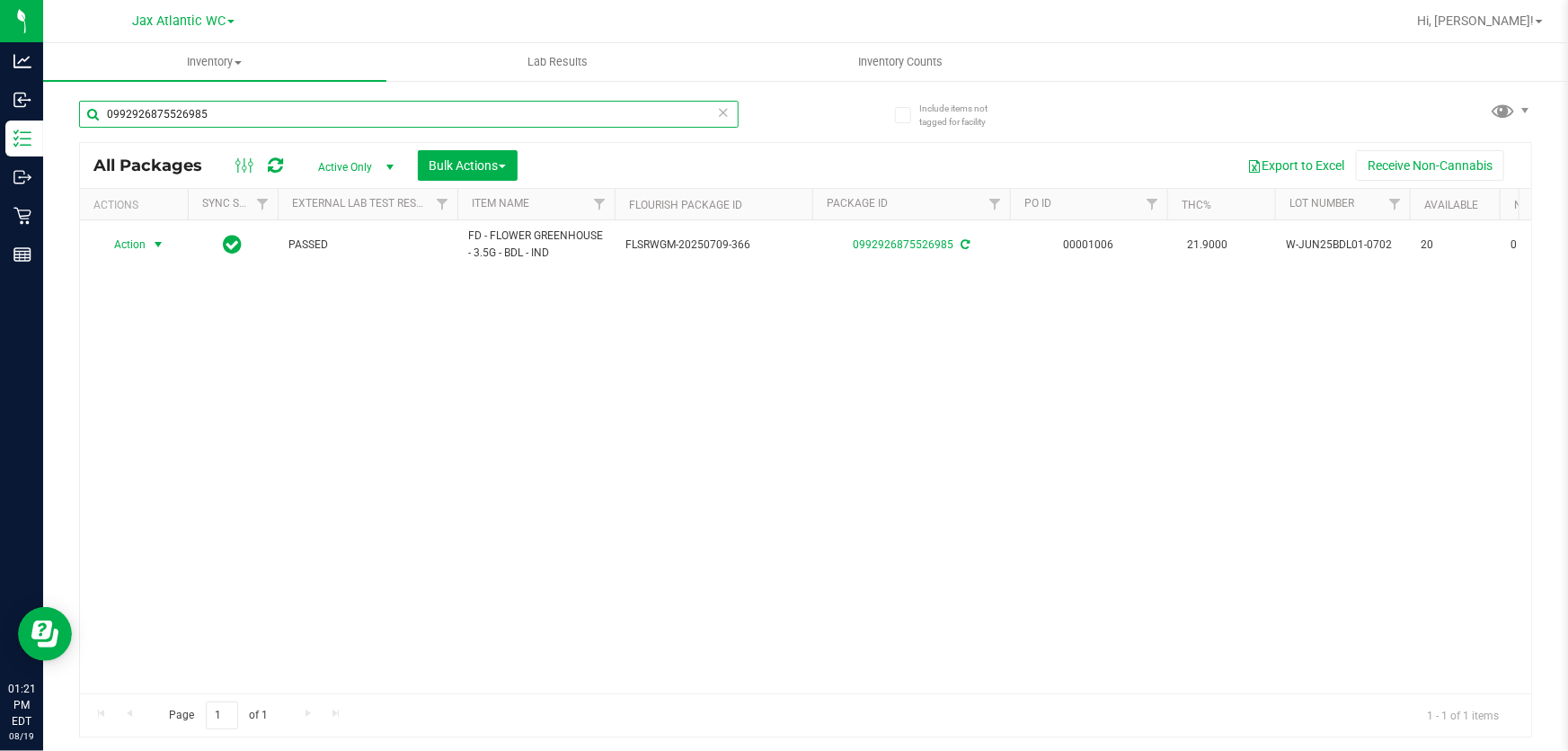
click at [350, 107] on input "0992926875526985" at bounding box center [408, 113] width 659 height 27
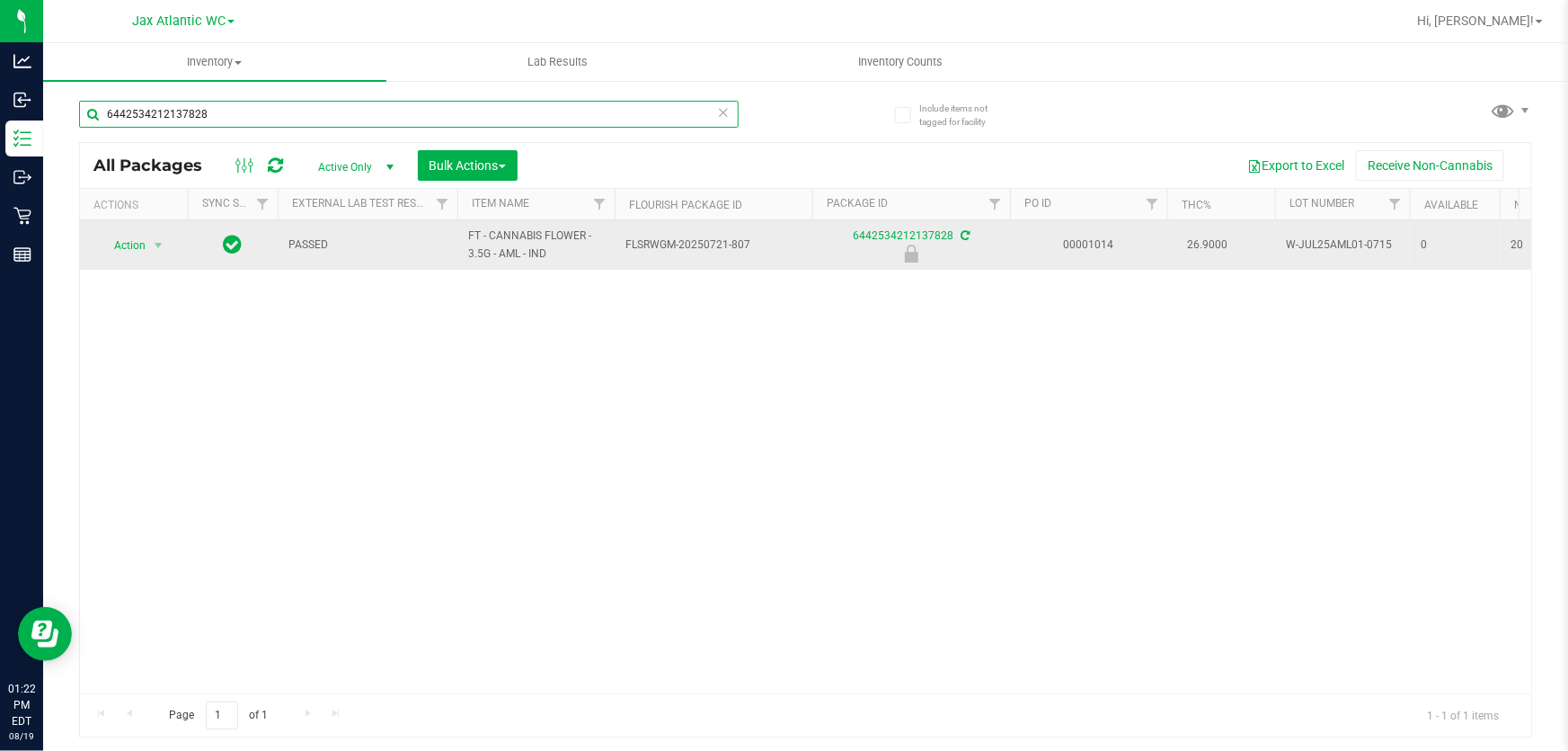
type input "6442534212137828"
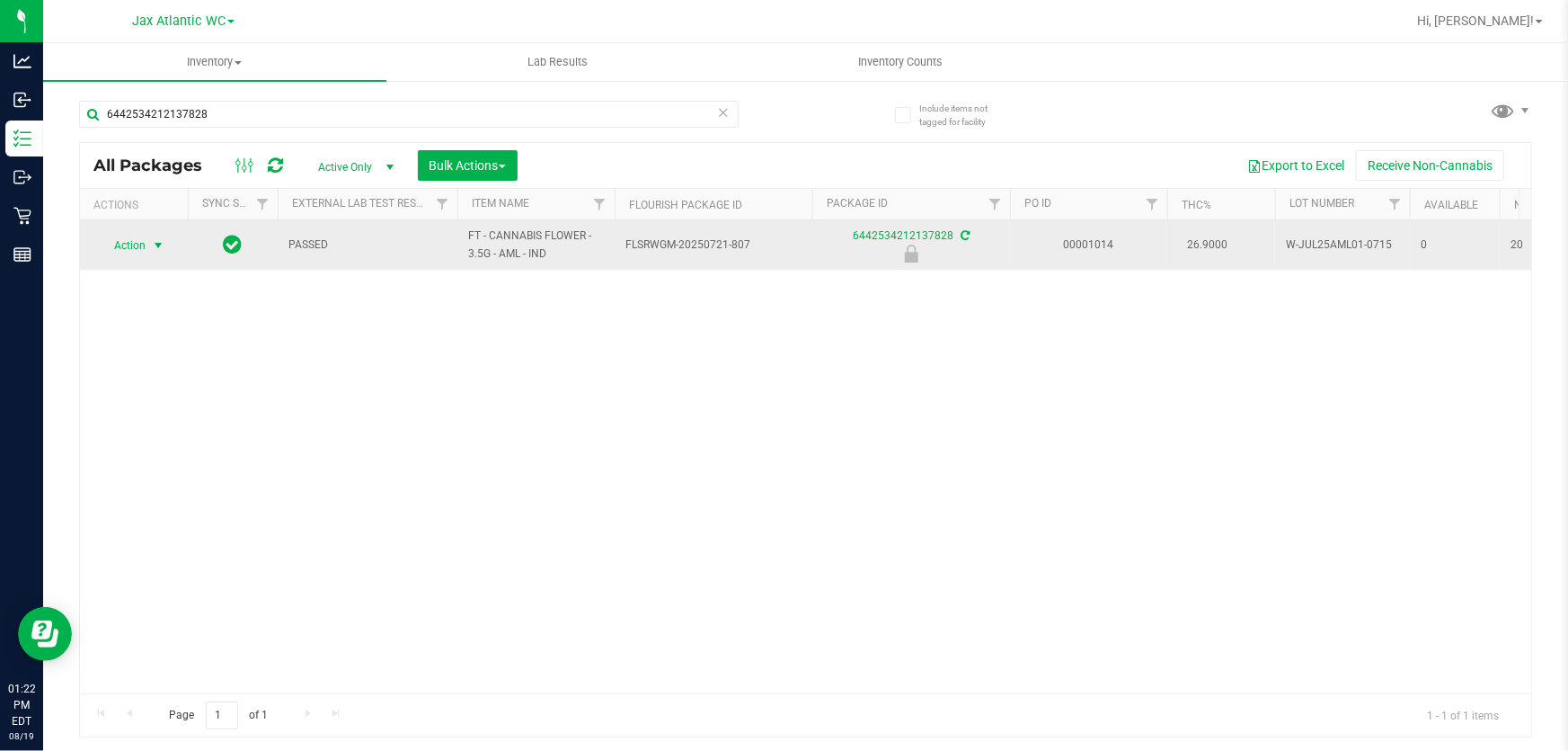
click at [135, 236] on span "Action" at bounding box center [122, 246] width 48 height 26
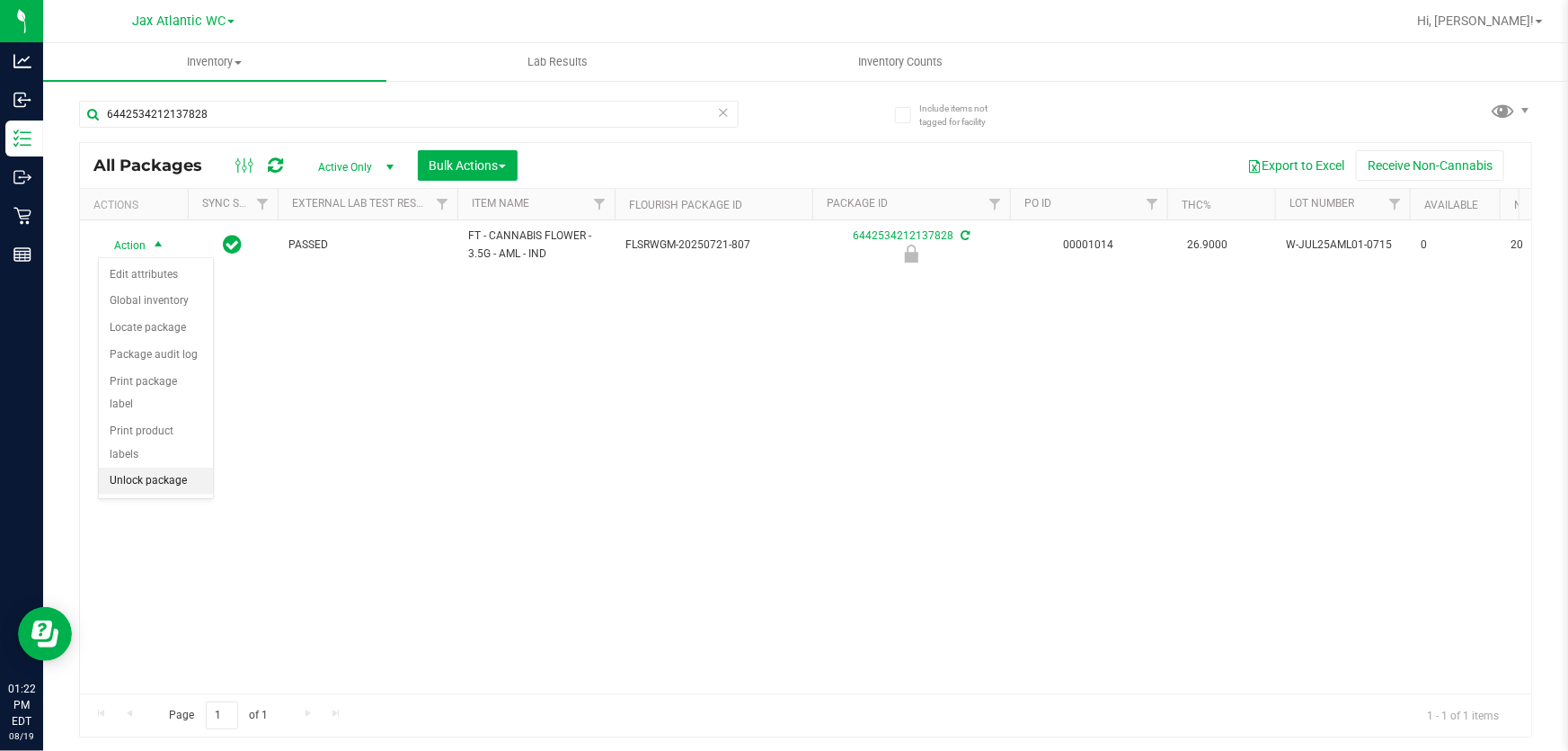
click at [146, 467] on li "Unlock package" at bounding box center [156, 480] width 114 height 27
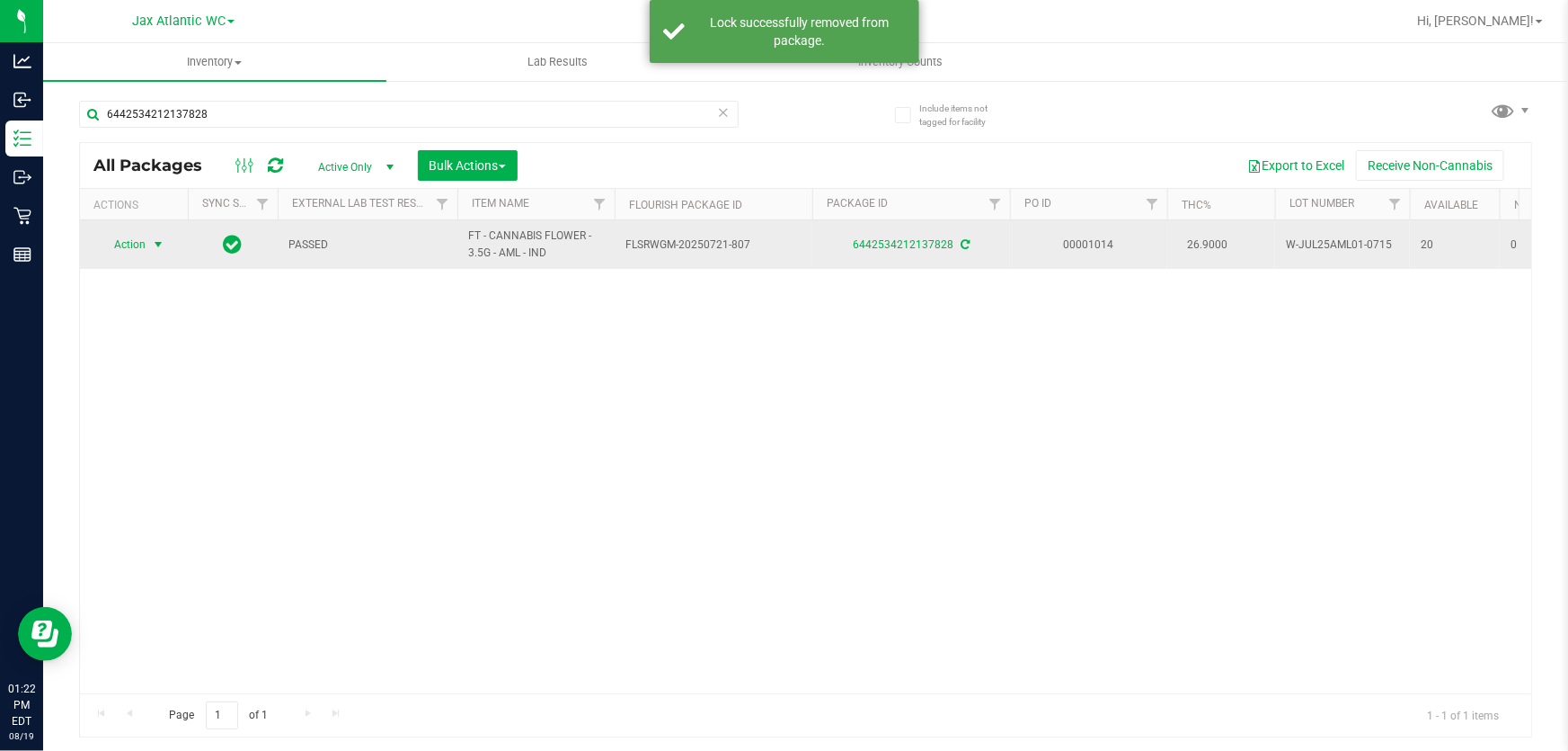
click at [161, 248] on span "select" at bounding box center [158, 244] width 15 height 15
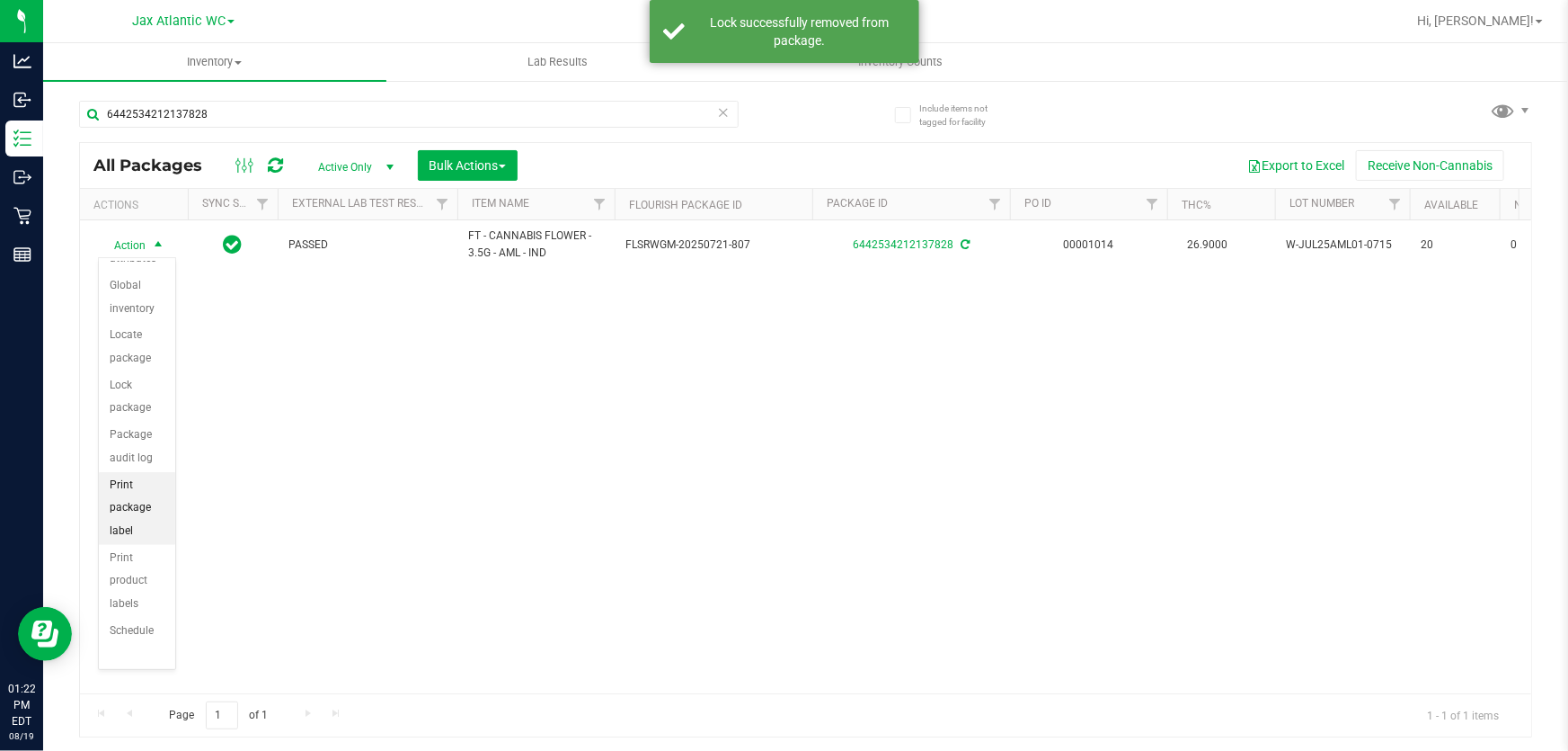
scroll to position [154, 0]
click at [140, 476] on li "Print package label" at bounding box center [138, 469] width 77 height 73
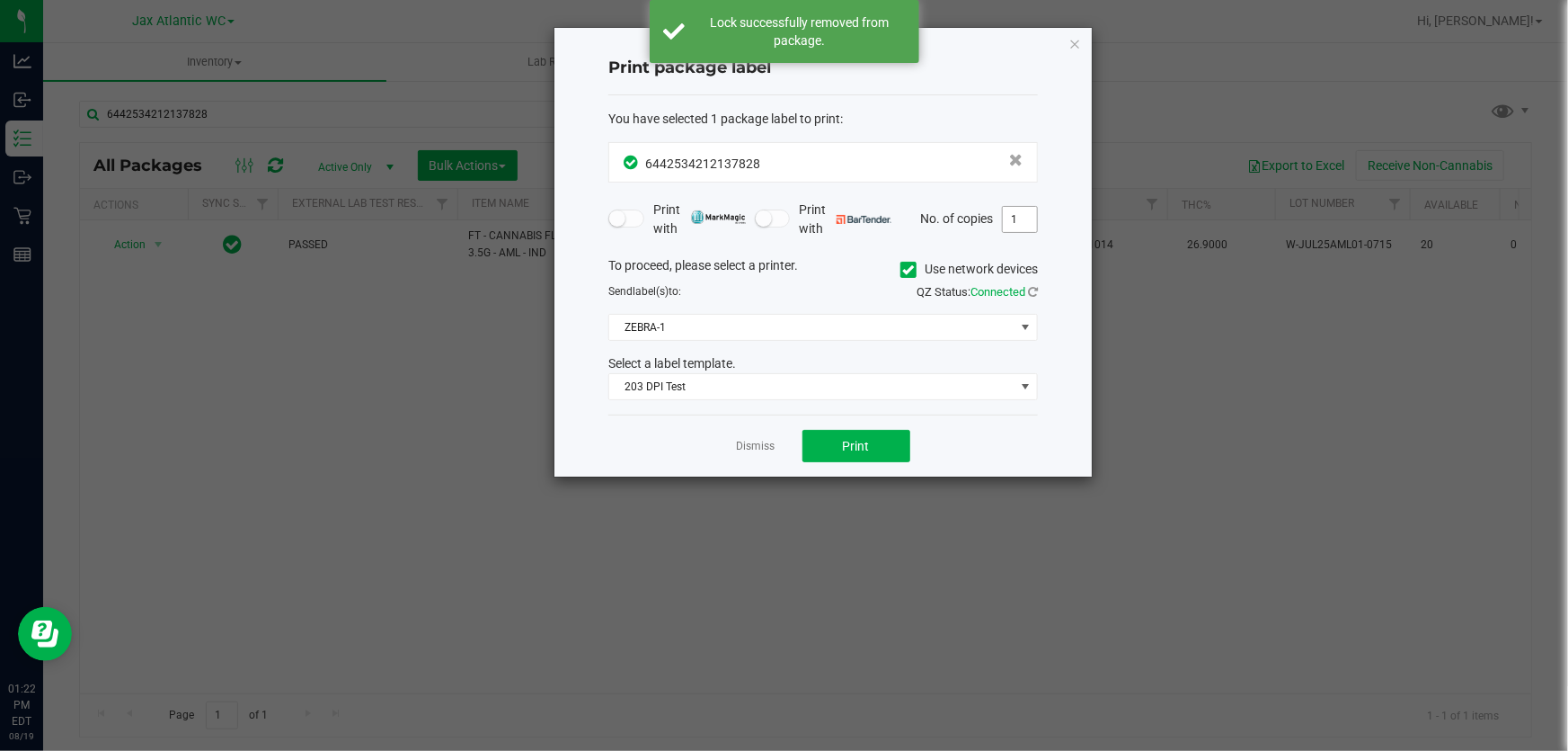
click at [1021, 221] on input "1" at bounding box center [1019, 219] width 34 height 26
type input "2"
click at [865, 445] on span "Print" at bounding box center [856, 445] width 27 height 15
